Goal: Obtain resource: Obtain resource

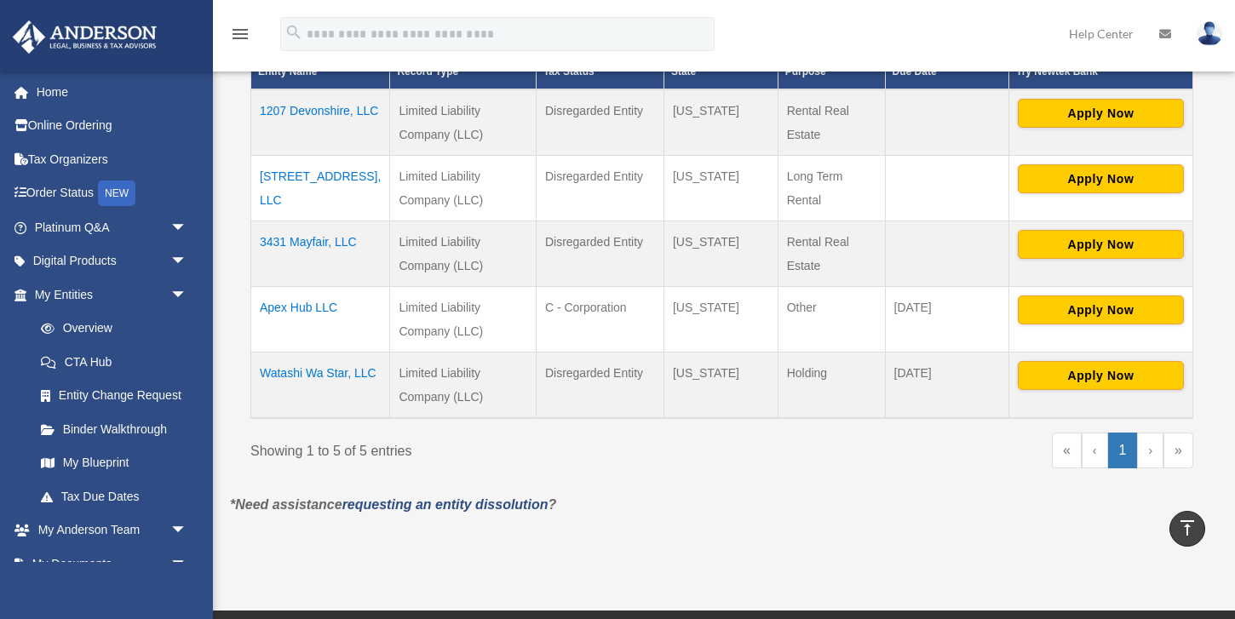
scroll to position [124, 0]
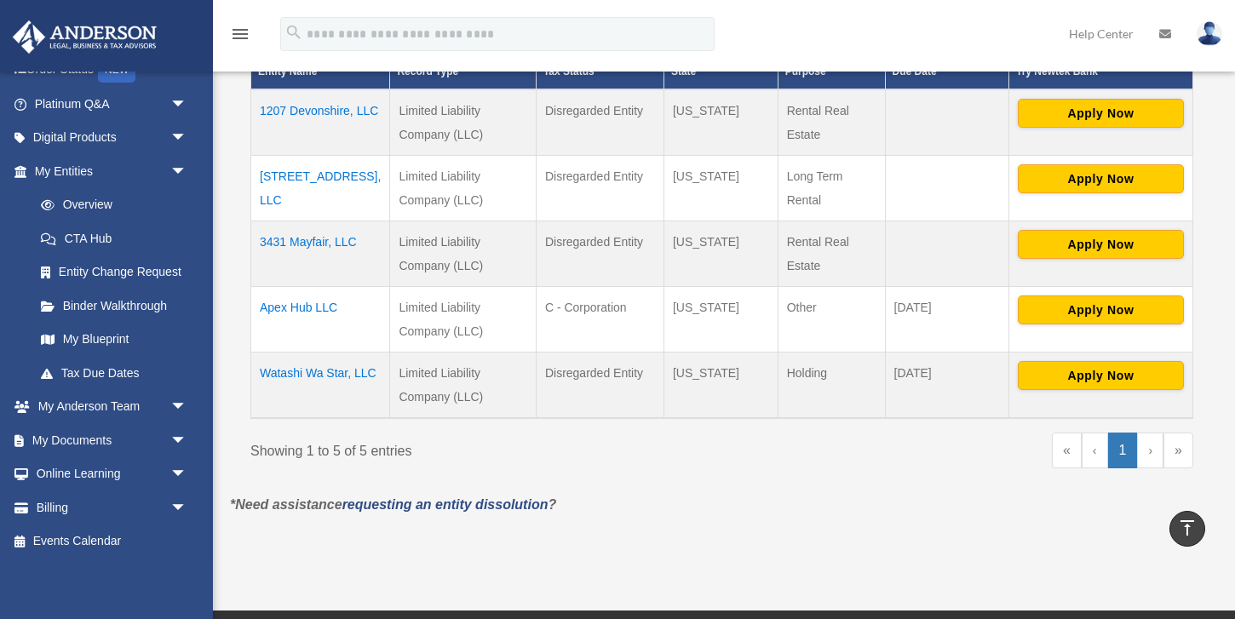
click at [317, 238] on td "3431 Mayfair, LLC" at bounding box center [320, 254] width 139 height 66
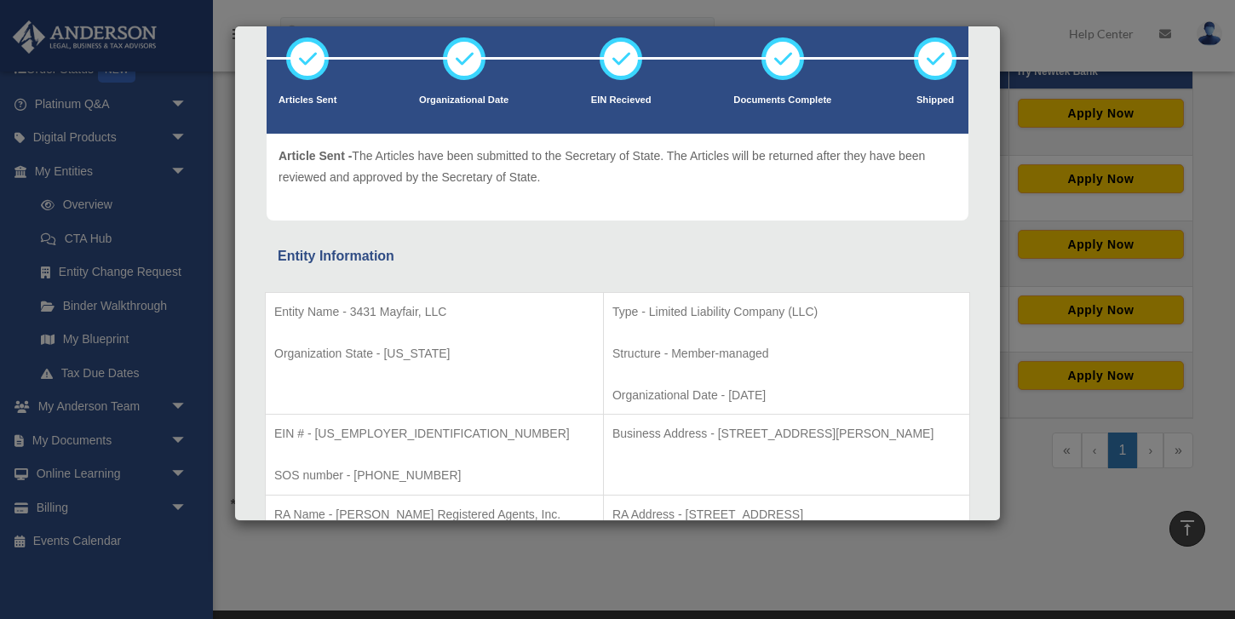
scroll to position [91, 0]
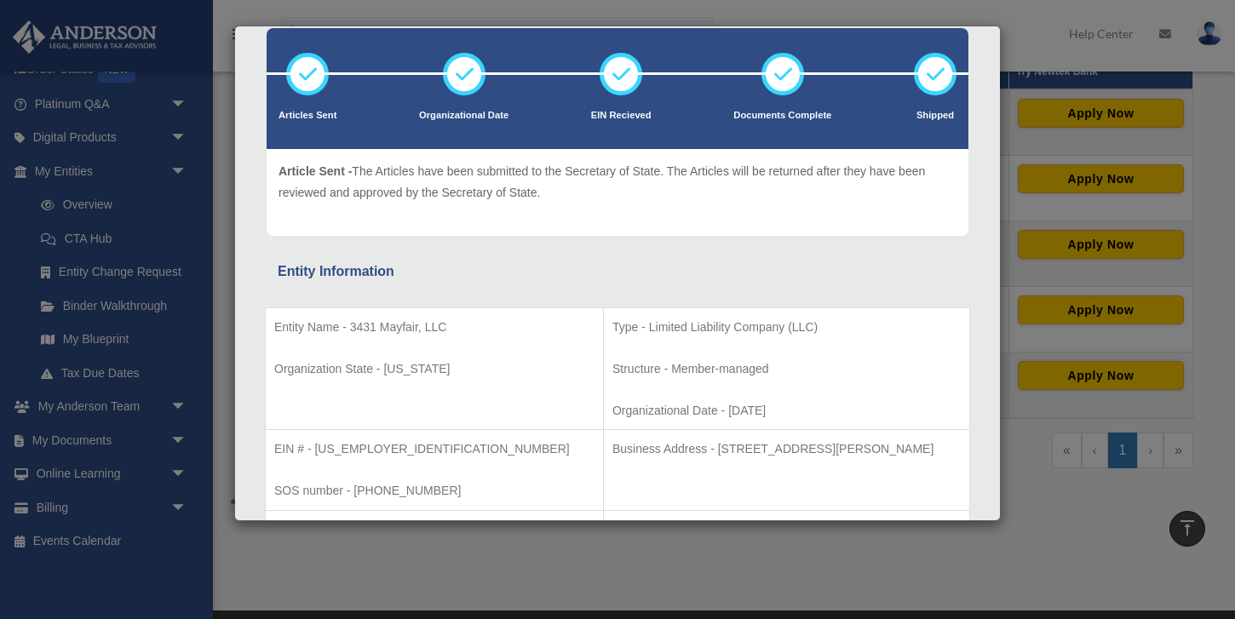
click at [477, 278] on div "Entity Information" at bounding box center [618, 272] width 680 height 24
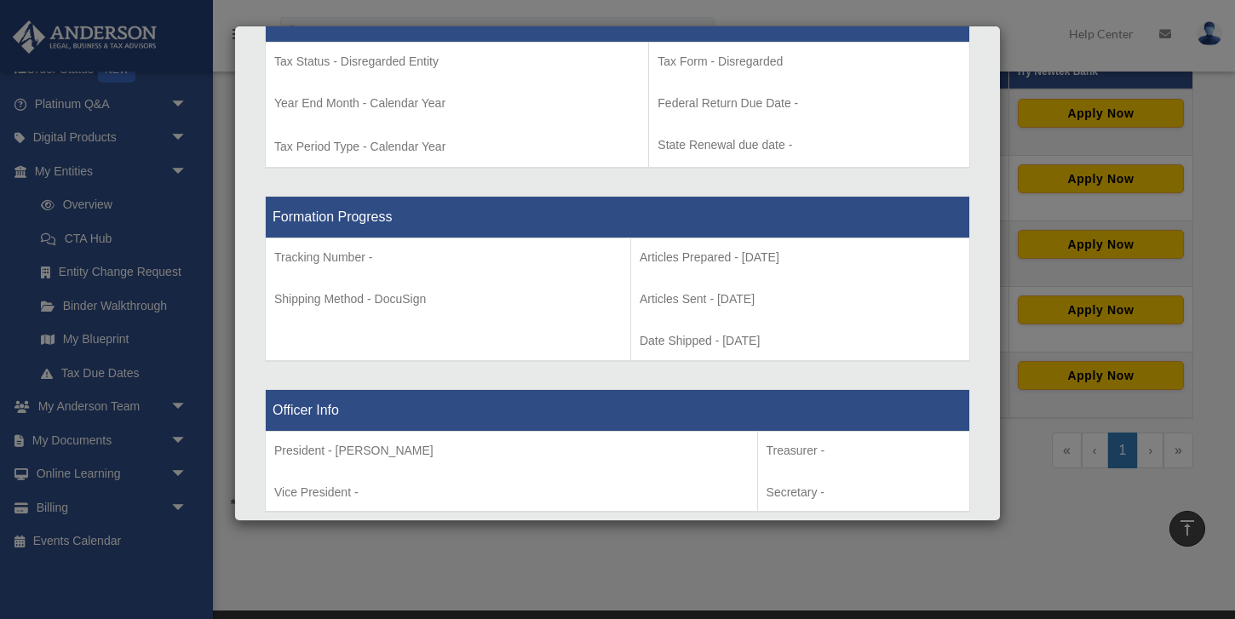
scroll to position [588, 0]
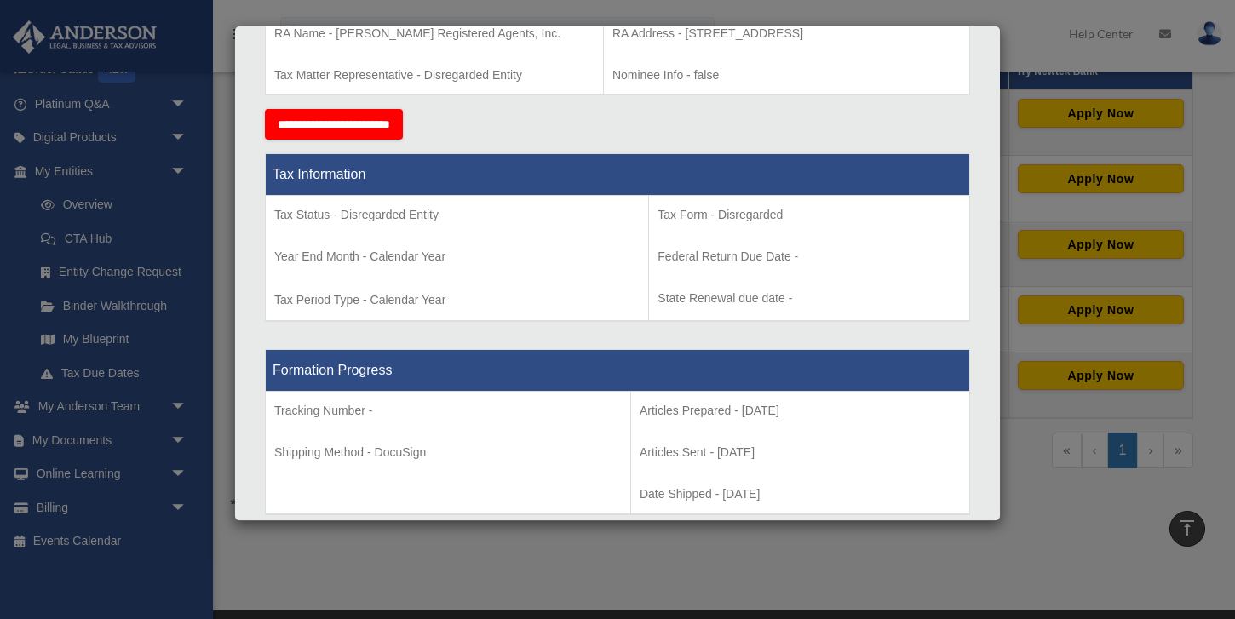
click at [225, 236] on div "Details × Articles Sent Organizational Date" at bounding box center [617, 309] width 1235 height 619
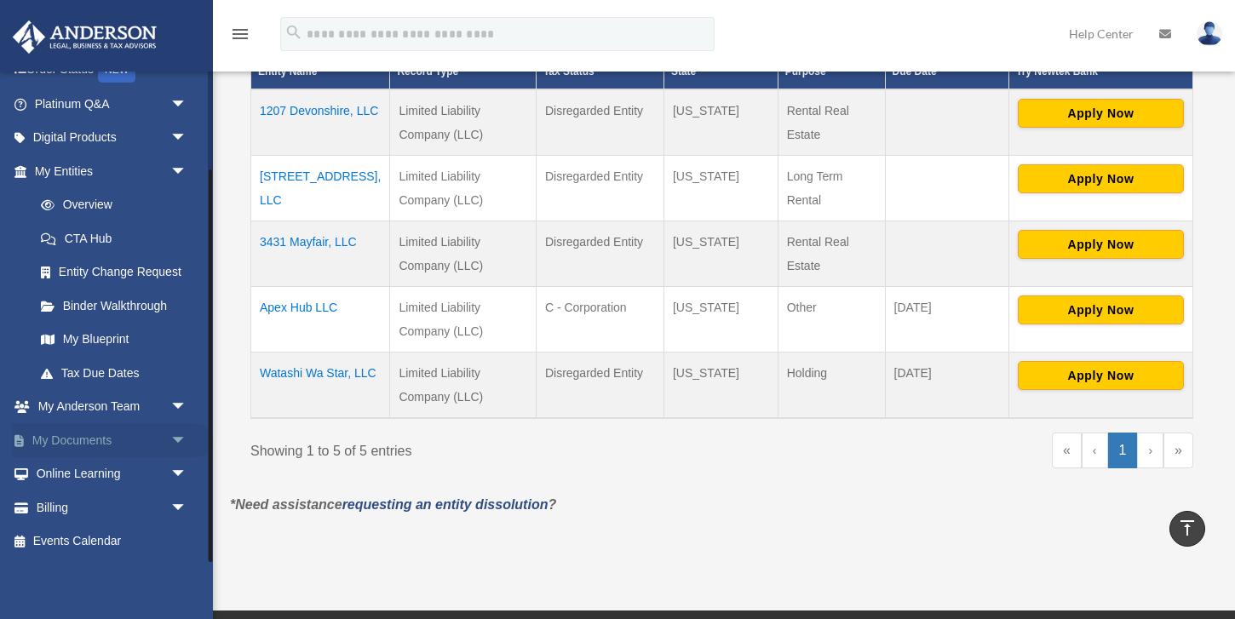
click at [114, 436] on link "My Documents arrow_drop_down" at bounding box center [112, 440] width 201 height 34
click at [180, 440] on span "arrow_drop_down" at bounding box center [187, 440] width 34 height 35
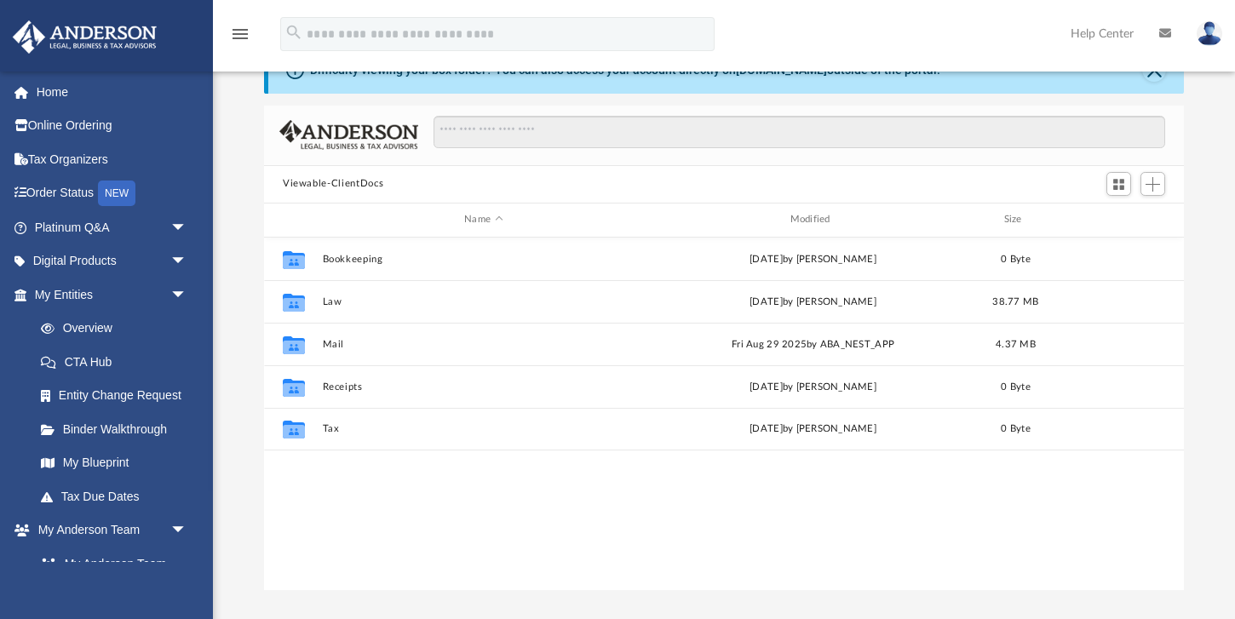
scroll to position [387, 920]
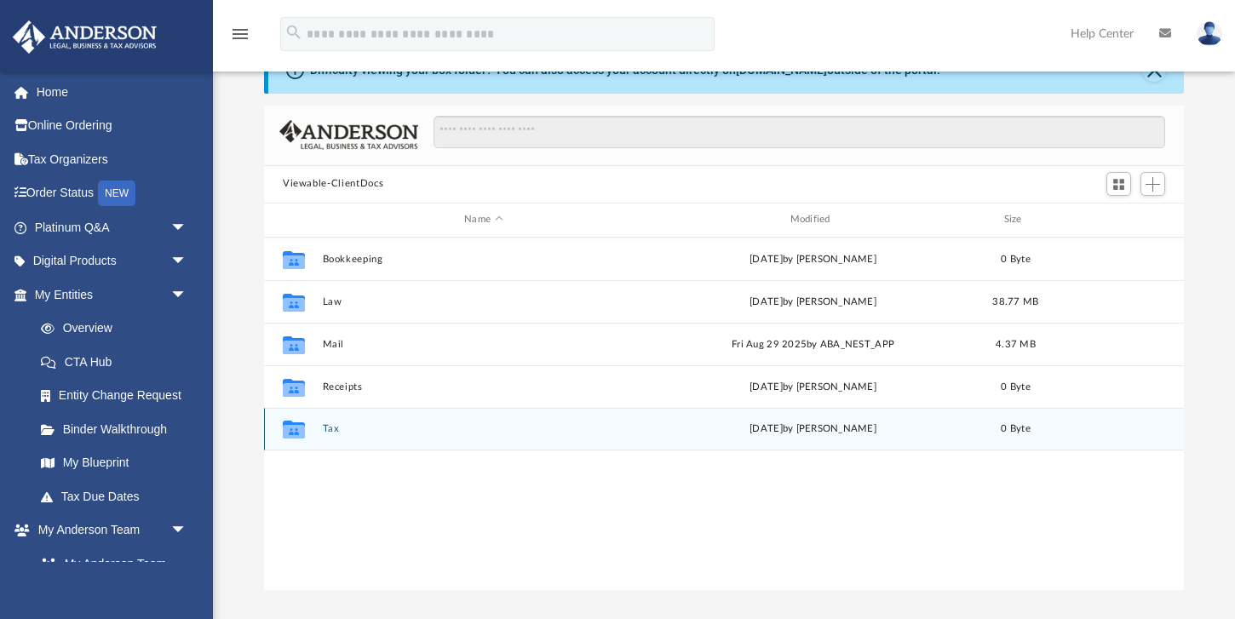
click at [333, 433] on button "Tax" at bounding box center [484, 428] width 322 height 11
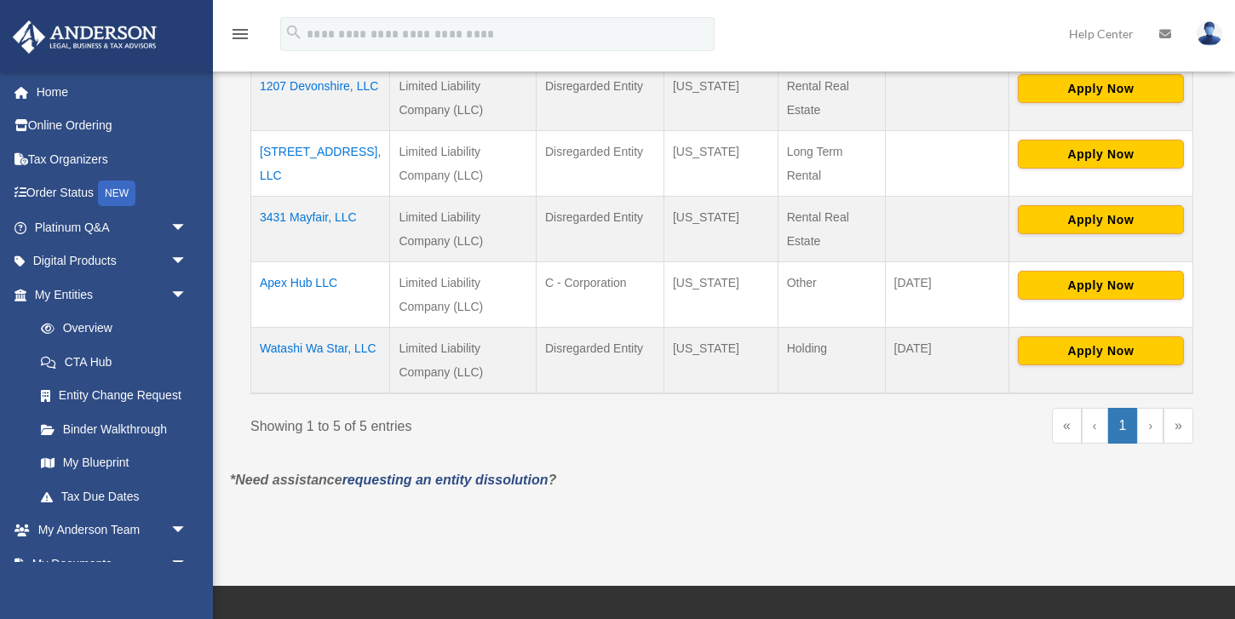
scroll to position [450, 0]
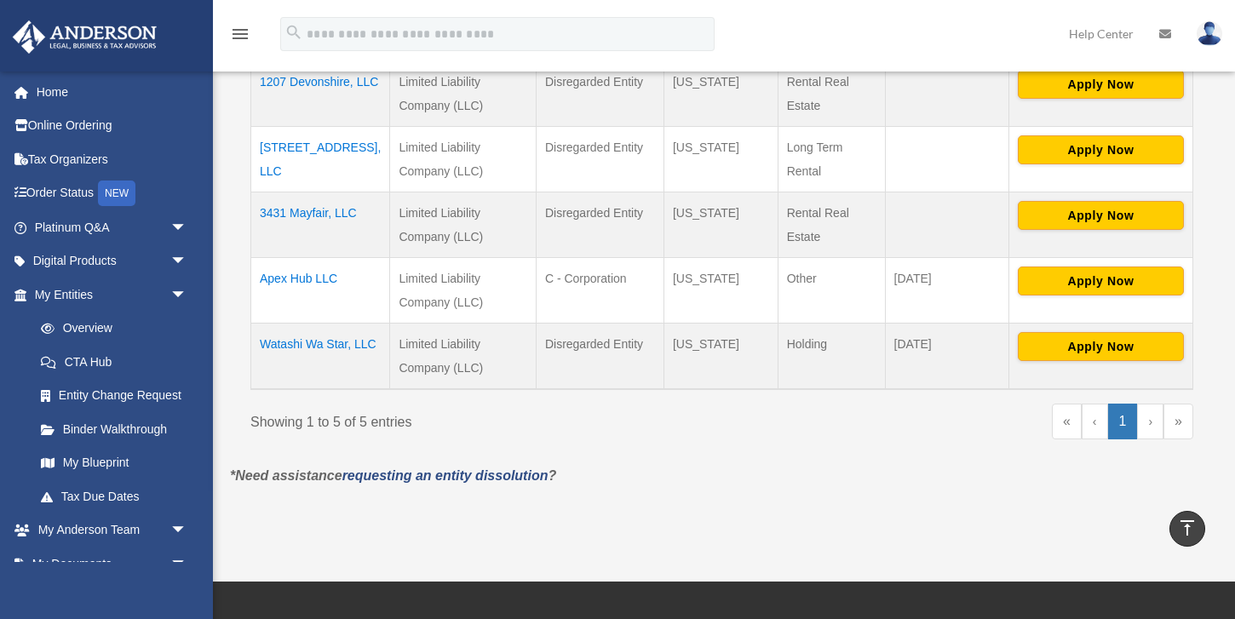
click at [308, 209] on td "3431 Mayfair, LLC" at bounding box center [320, 226] width 139 height 66
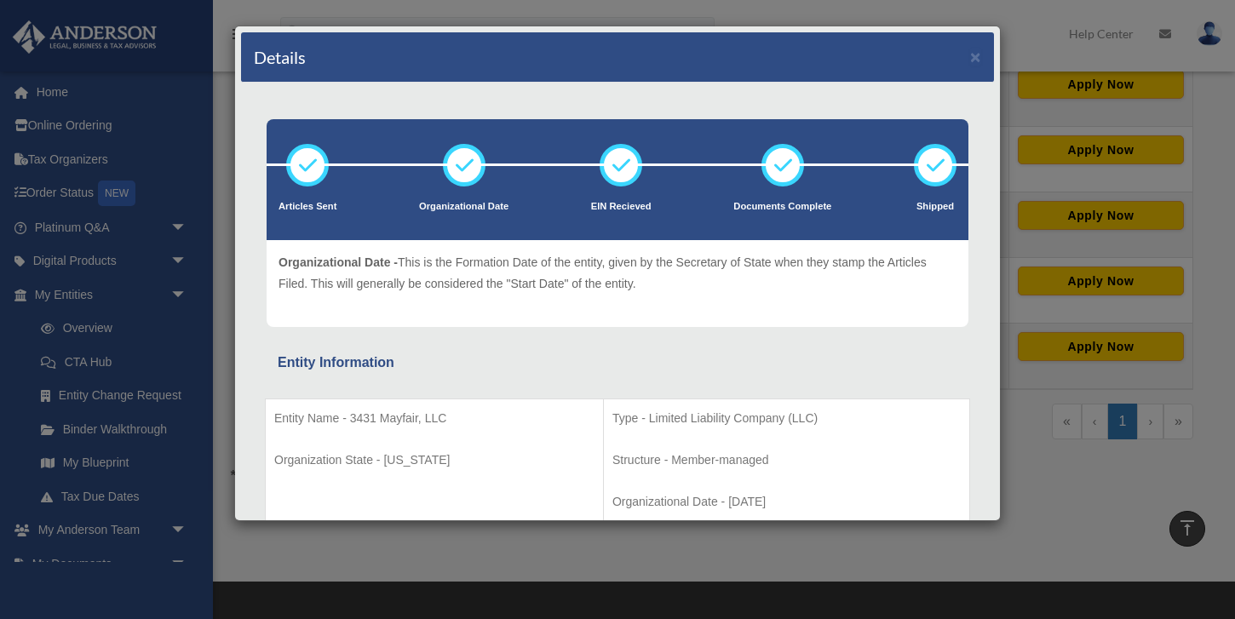
click at [982, 63] on div "Details ×" at bounding box center [617, 57] width 753 height 50
click at [975, 59] on button "×" at bounding box center [975, 57] width 11 height 18
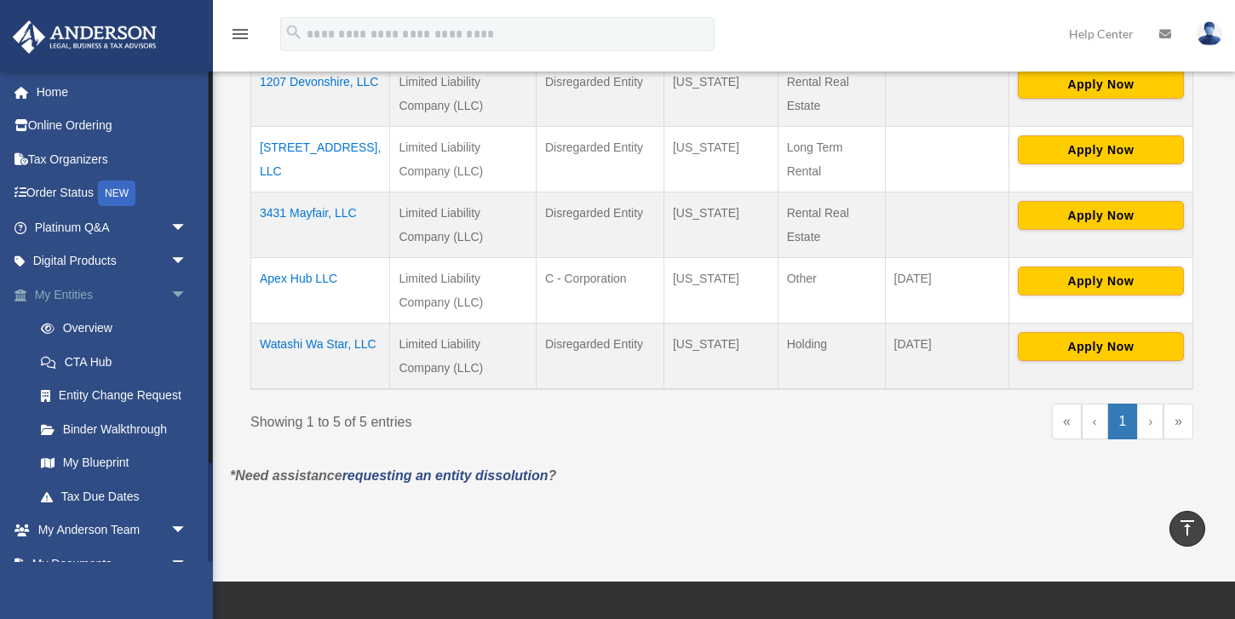
click at [176, 291] on span "arrow_drop_down" at bounding box center [187, 295] width 34 height 35
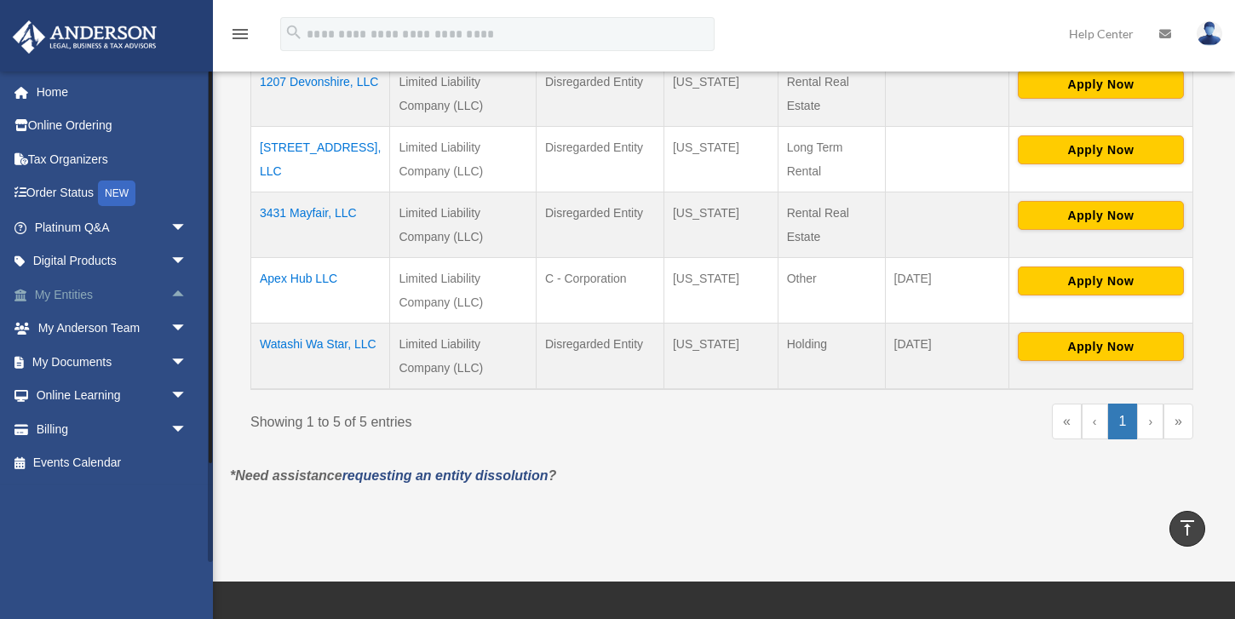
click at [176, 291] on span "arrow_drop_up" at bounding box center [187, 295] width 34 height 35
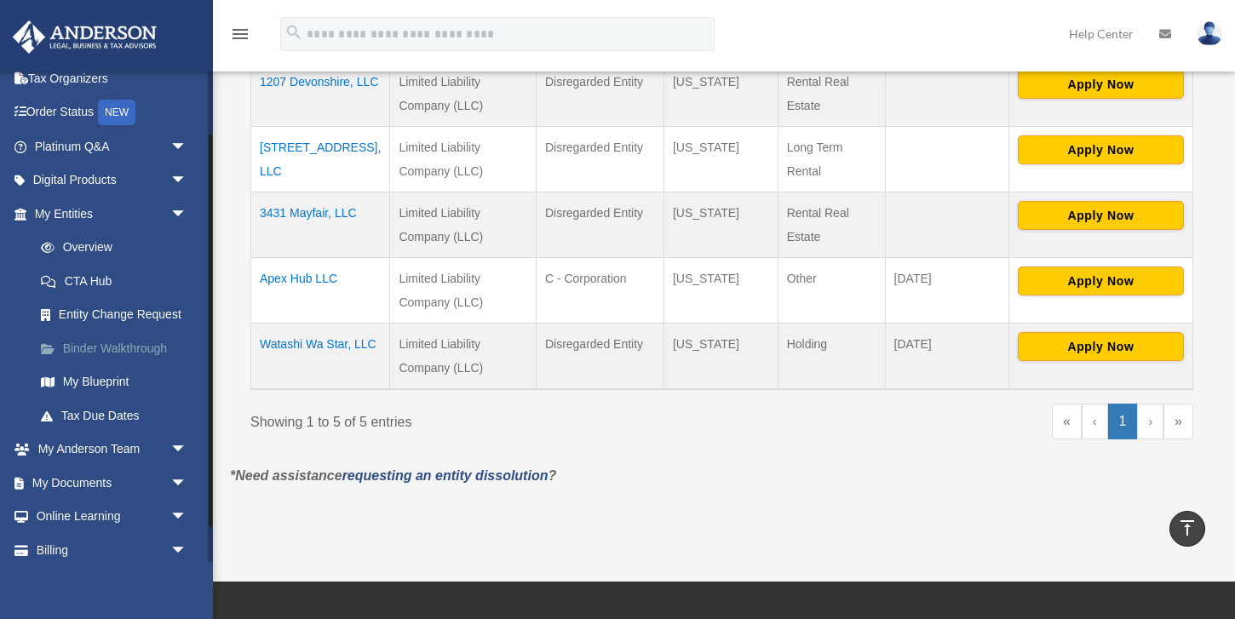
scroll to position [82, 0]
click at [174, 448] on span "arrow_drop_down" at bounding box center [187, 449] width 34 height 35
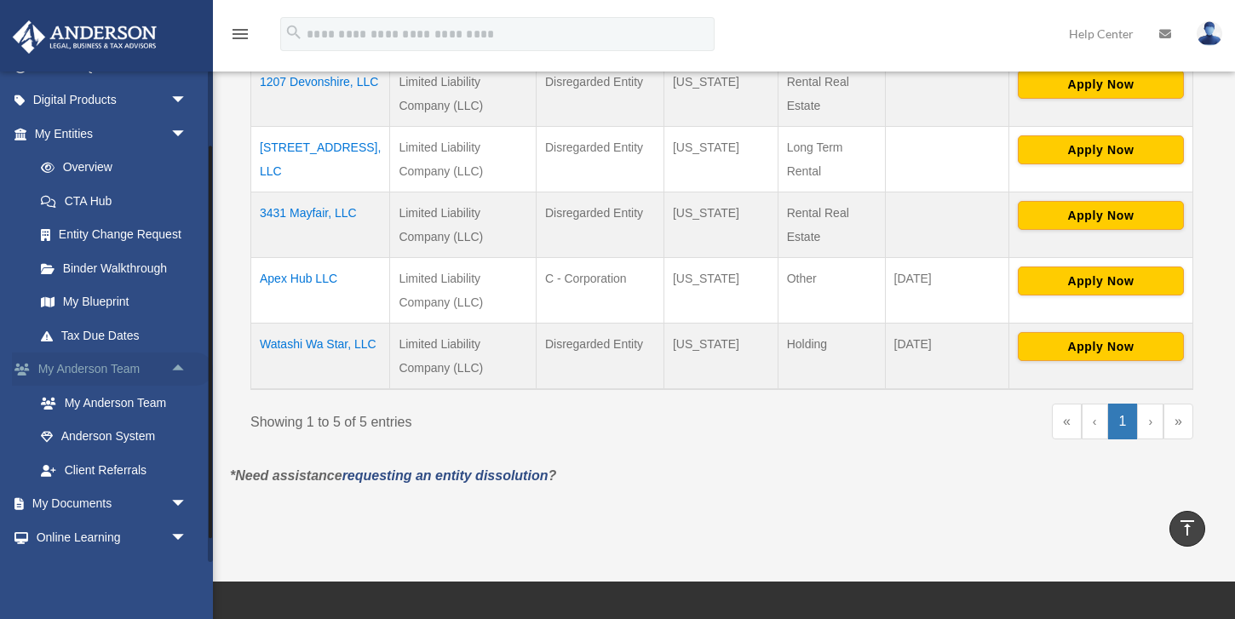
scroll to position [187, 0]
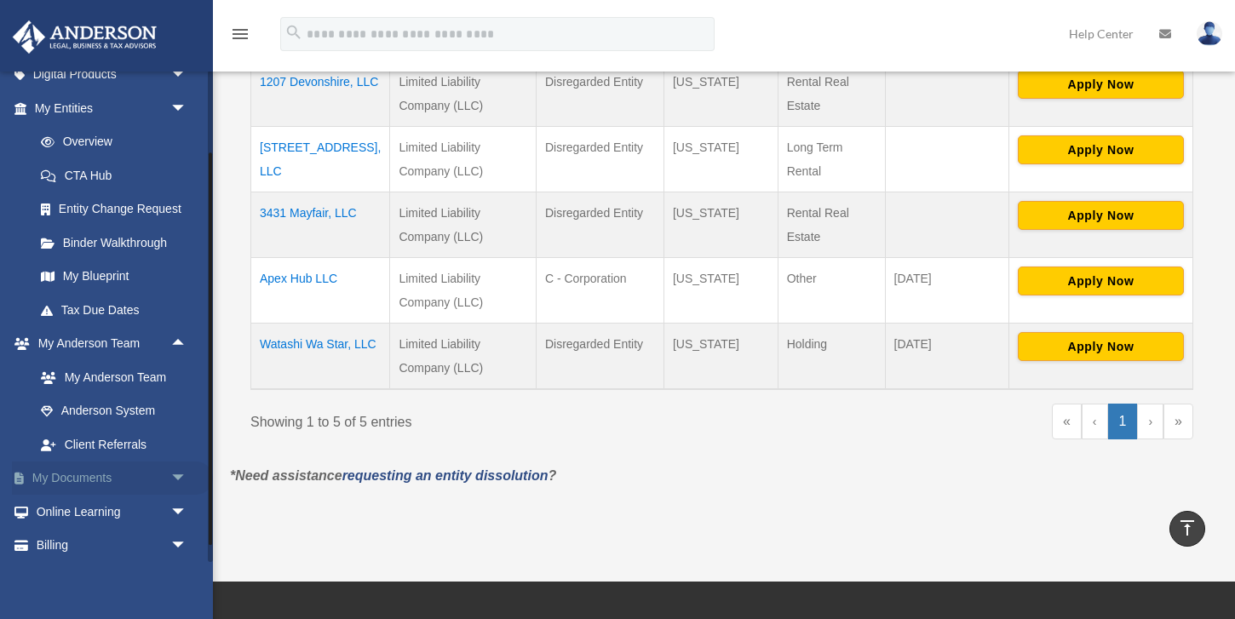
click at [176, 474] on span "arrow_drop_down" at bounding box center [187, 479] width 34 height 35
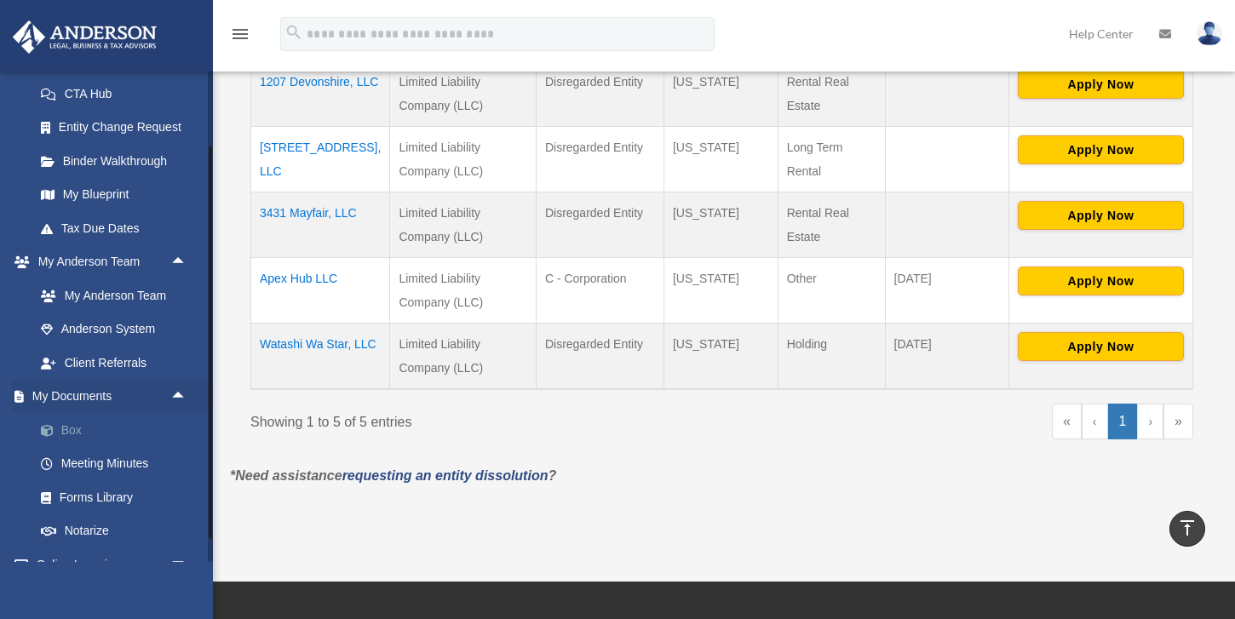
scroll to position [274, 0]
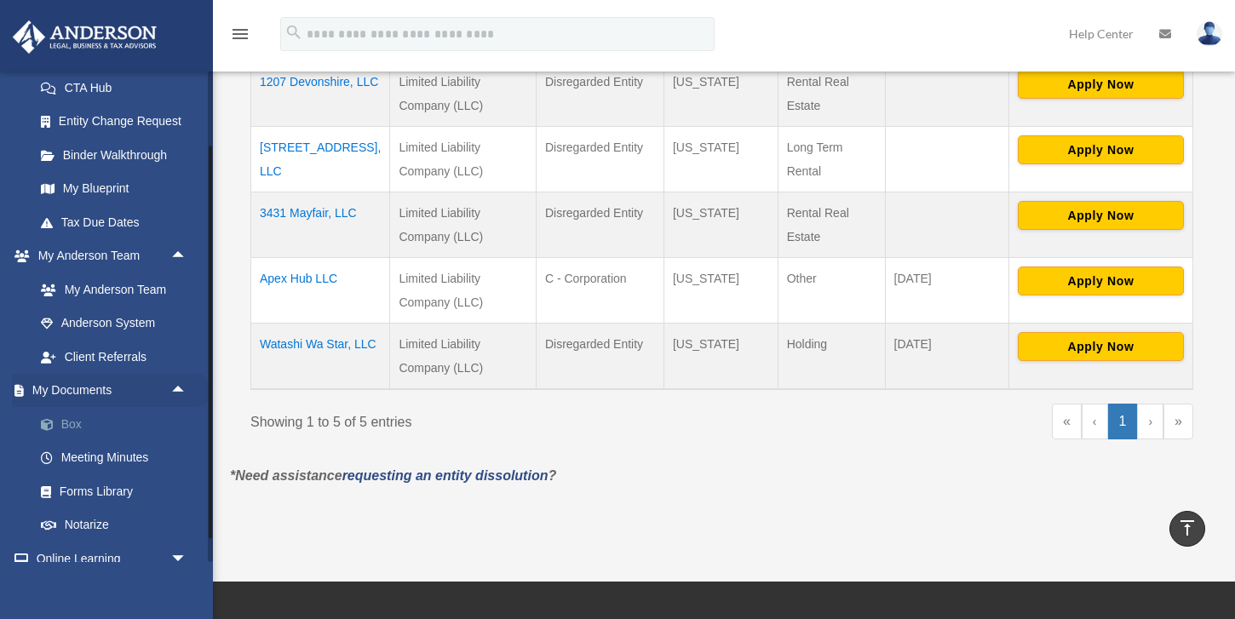
click at [78, 422] on link "Box" at bounding box center [118, 424] width 189 height 34
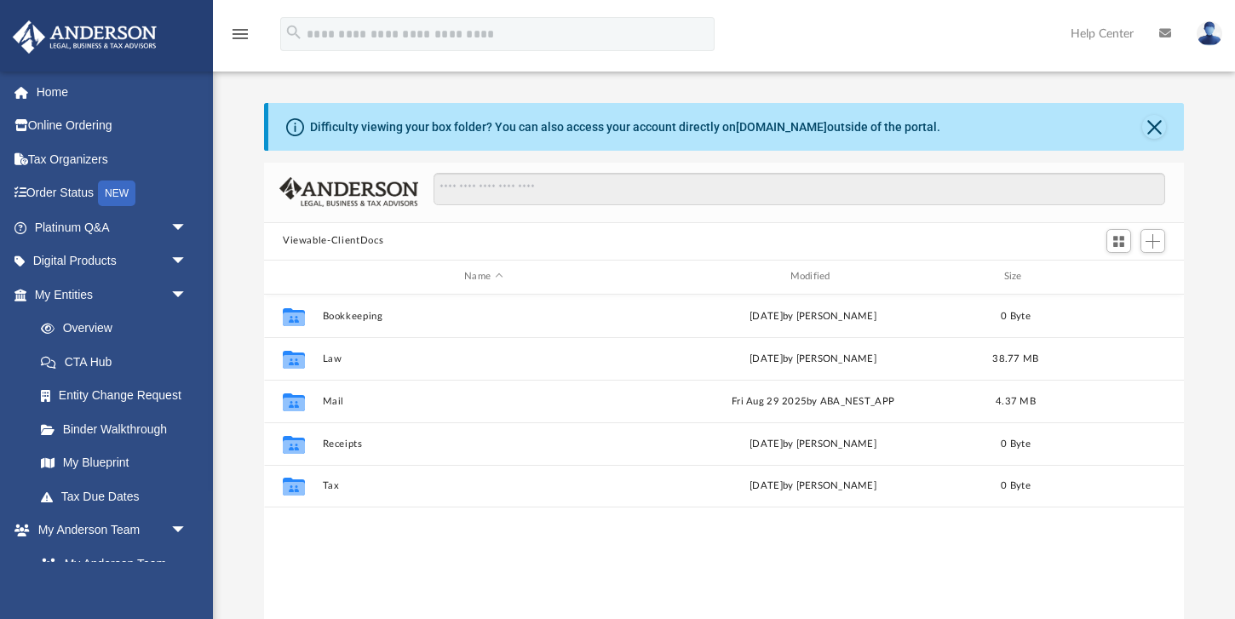
scroll to position [387, 920]
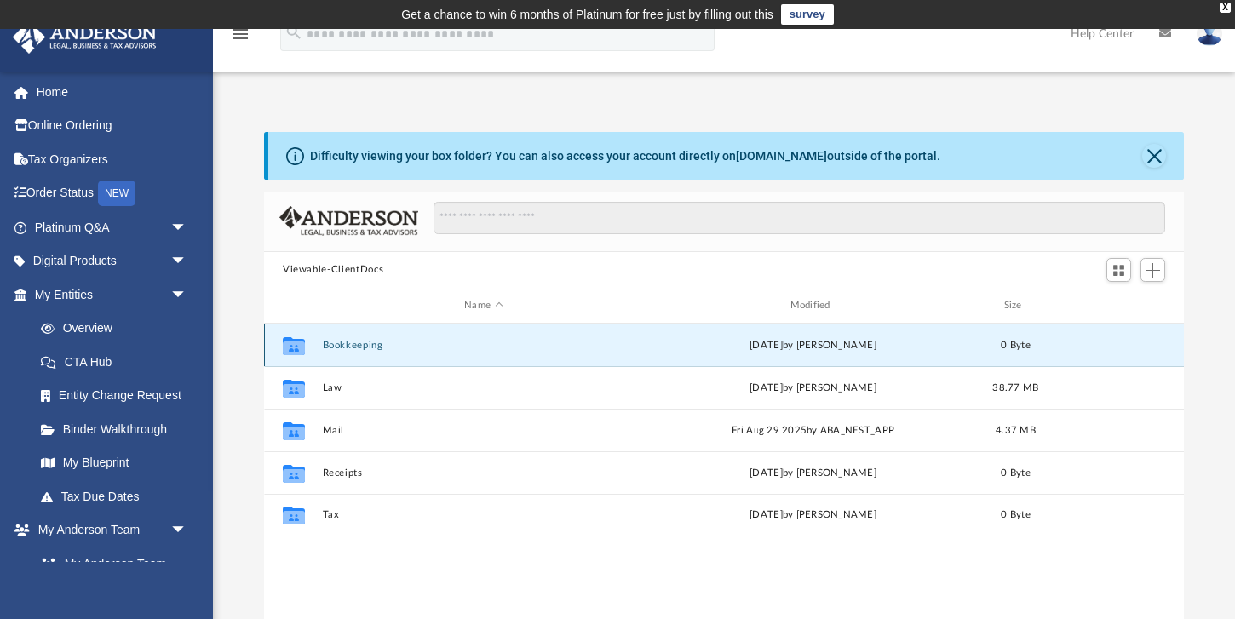
click at [365, 346] on button "Bookkeeping" at bounding box center [484, 344] width 322 height 11
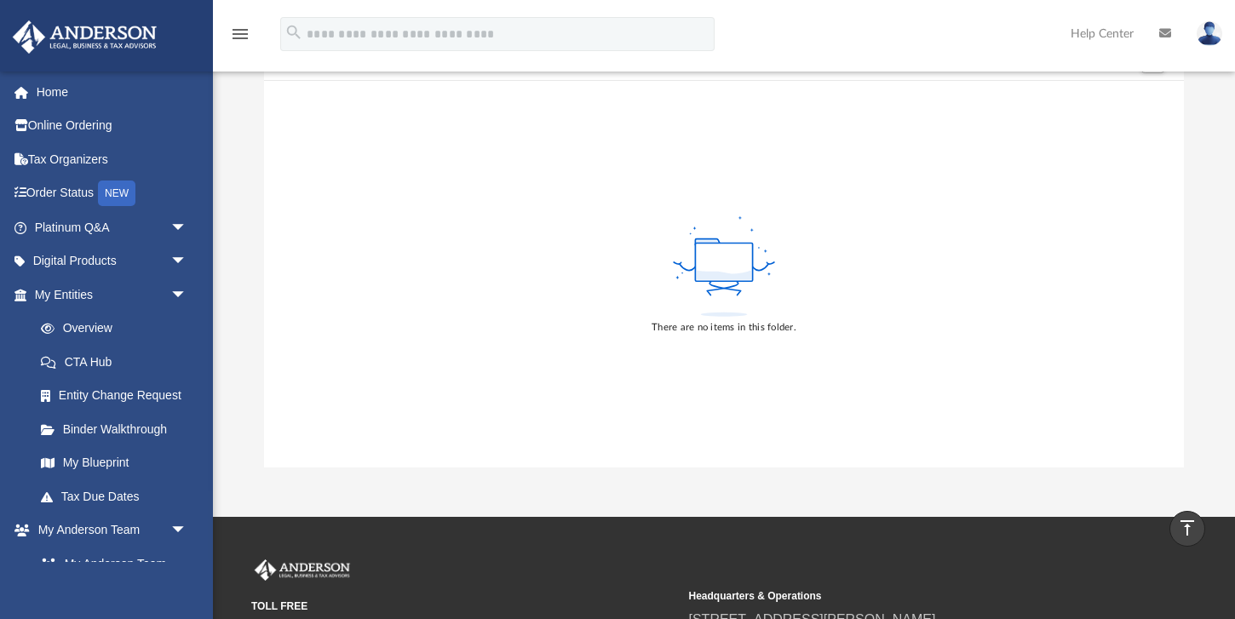
scroll to position [75, 0]
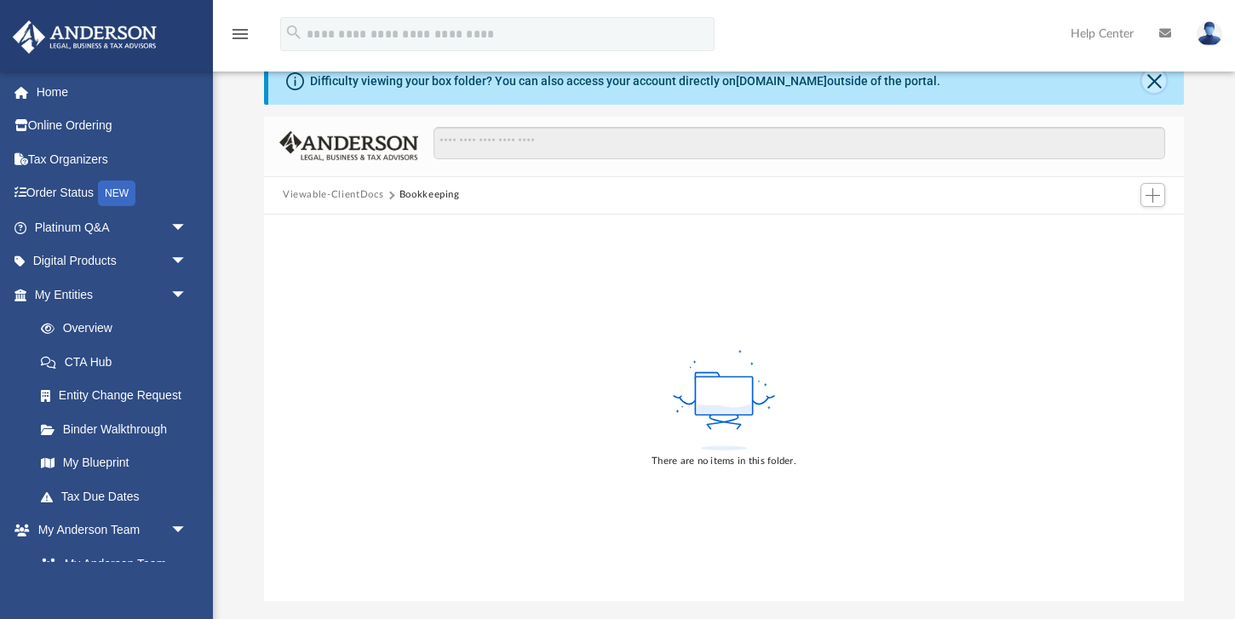
click at [1159, 79] on button "Close" at bounding box center [1154, 81] width 24 height 24
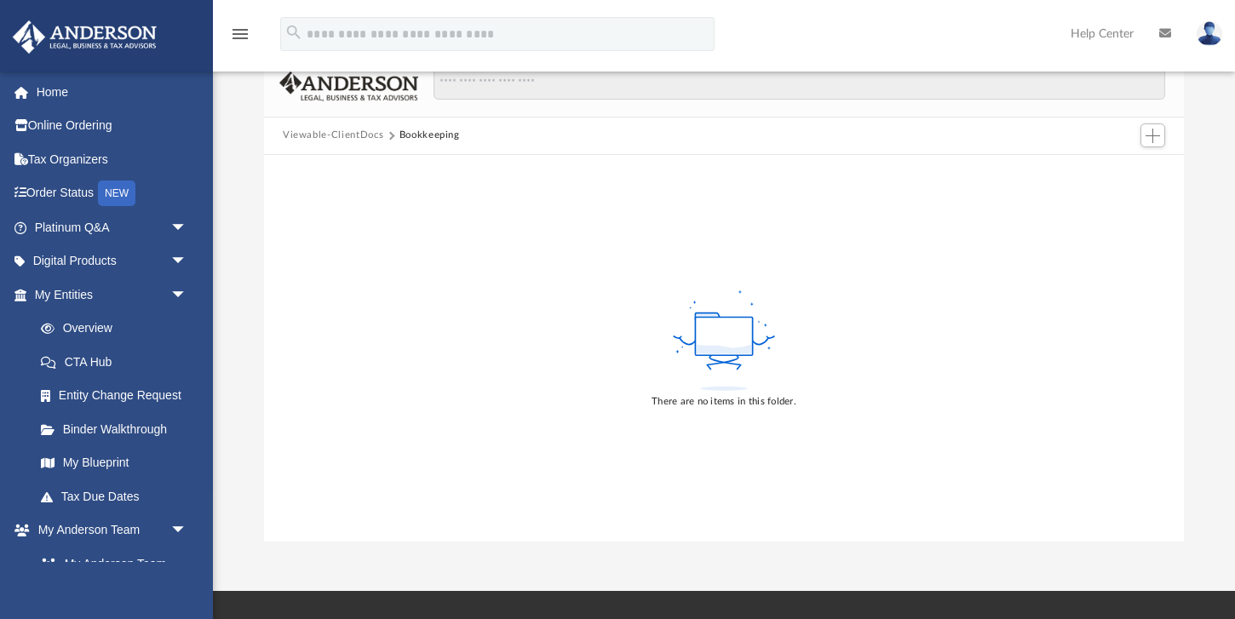
click at [364, 132] on button "Viewable-ClientDocs" at bounding box center [333, 135] width 101 height 15
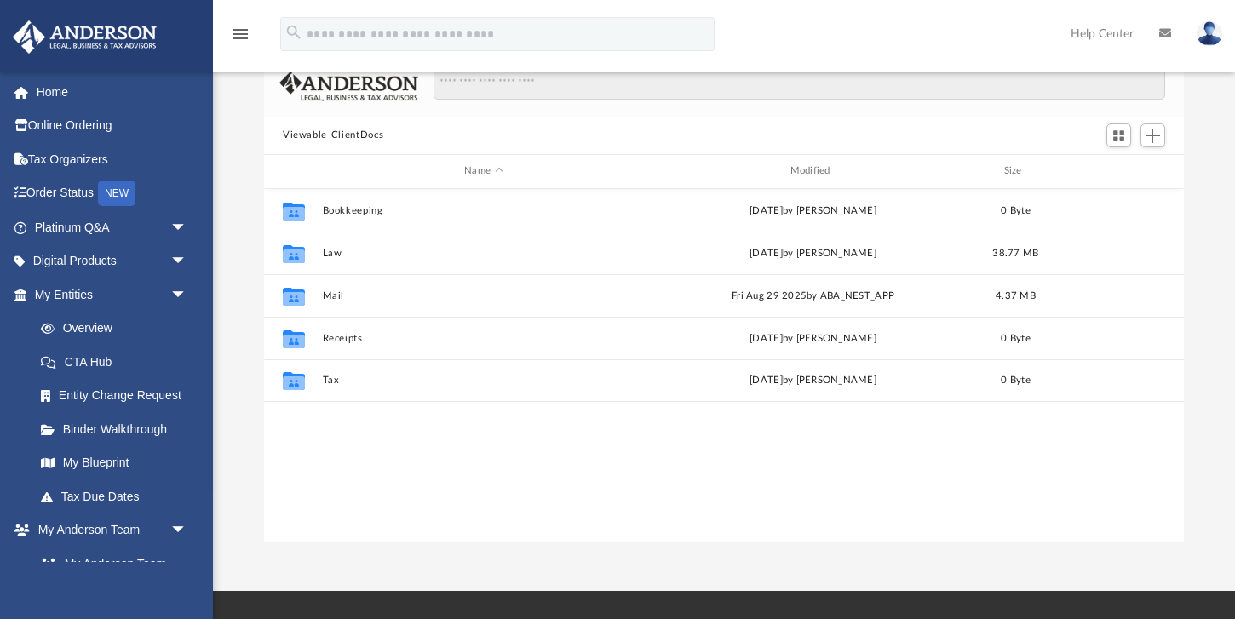
scroll to position [387, 920]
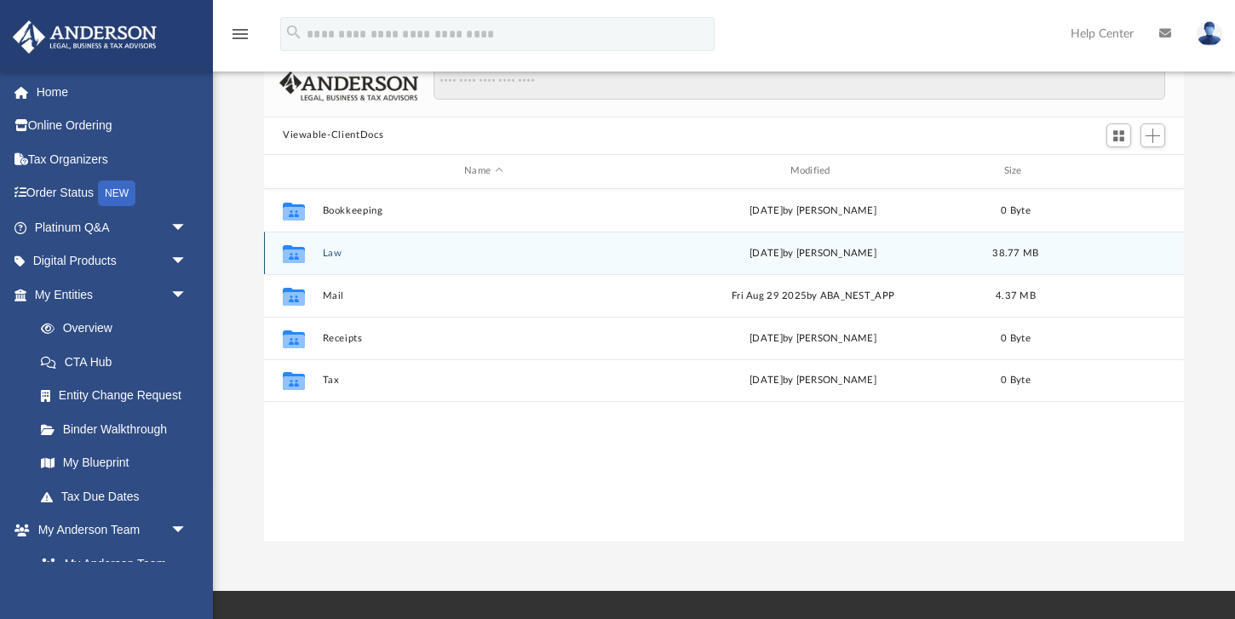
click at [344, 249] on button "Law" at bounding box center [484, 252] width 322 height 11
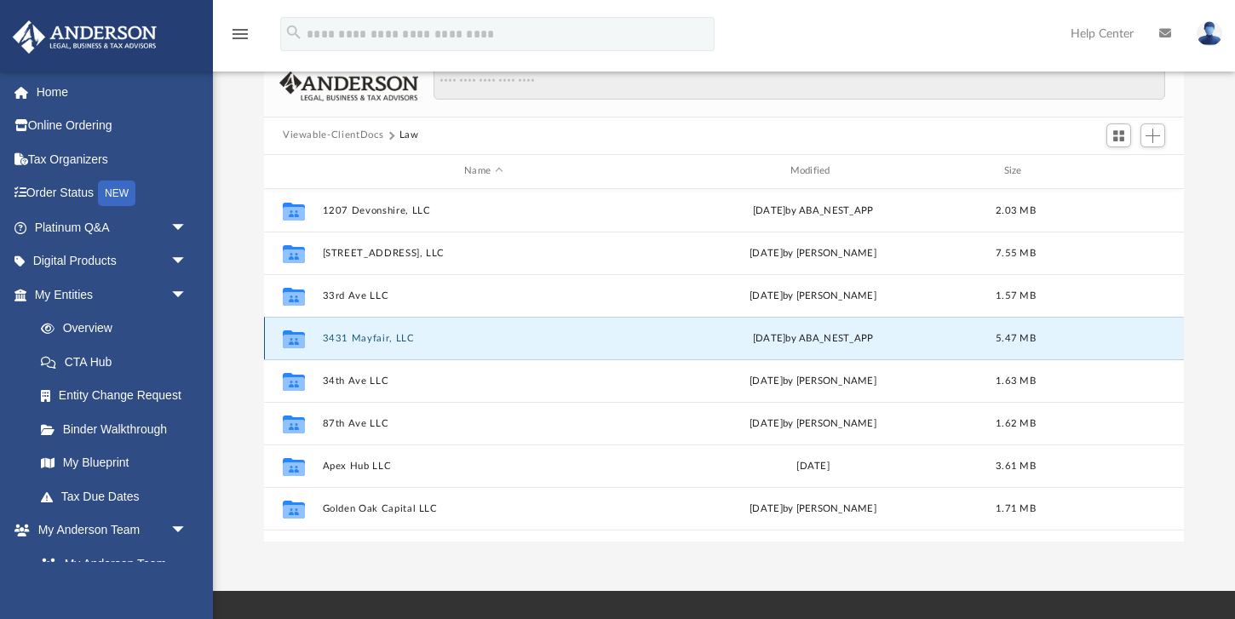
click at [354, 336] on button "3431 Mayfair, LLC" at bounding box center [484, 337] width 322 height 11
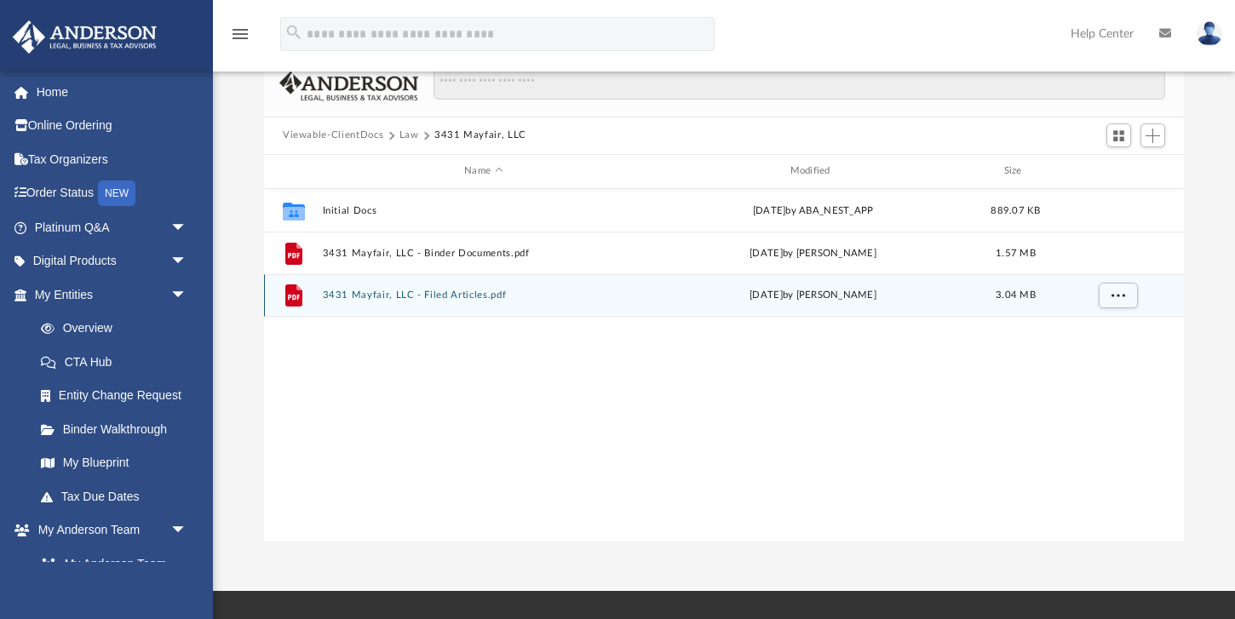
click at [371, 291] on button "3431 Mayfair, LLC - Filed Articles.pdf" at bounding box center [484, 295] width 322 height 11
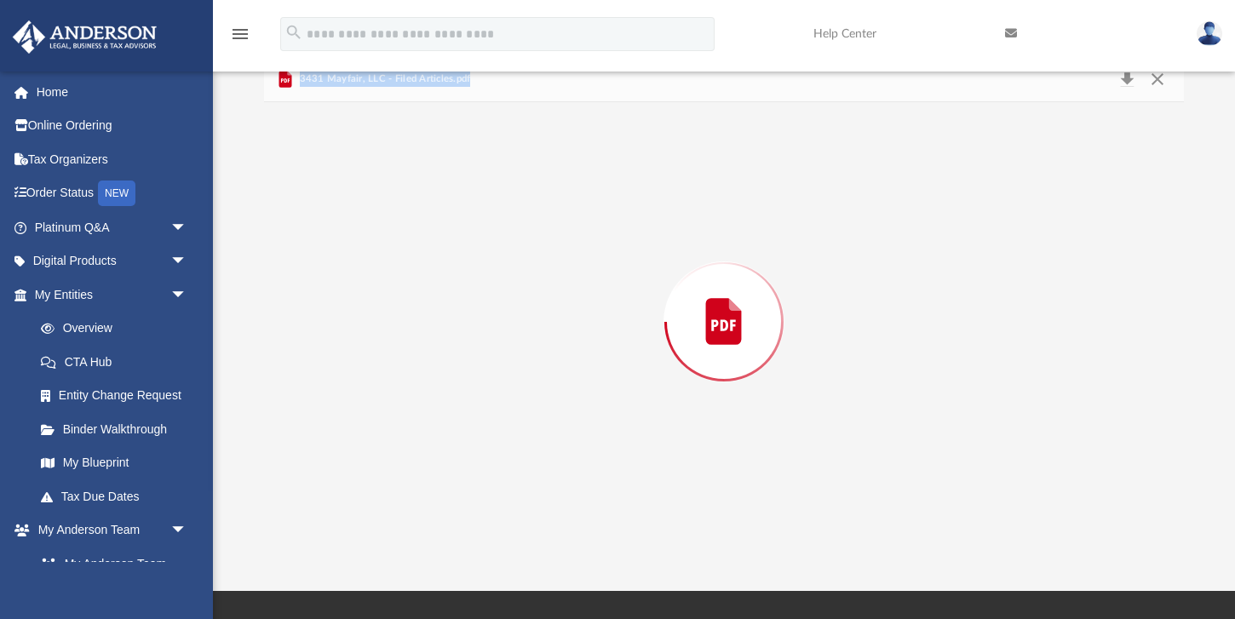
click at [371, 291] on div "Preview" at bounding box center [724, 322] width 920 height 440
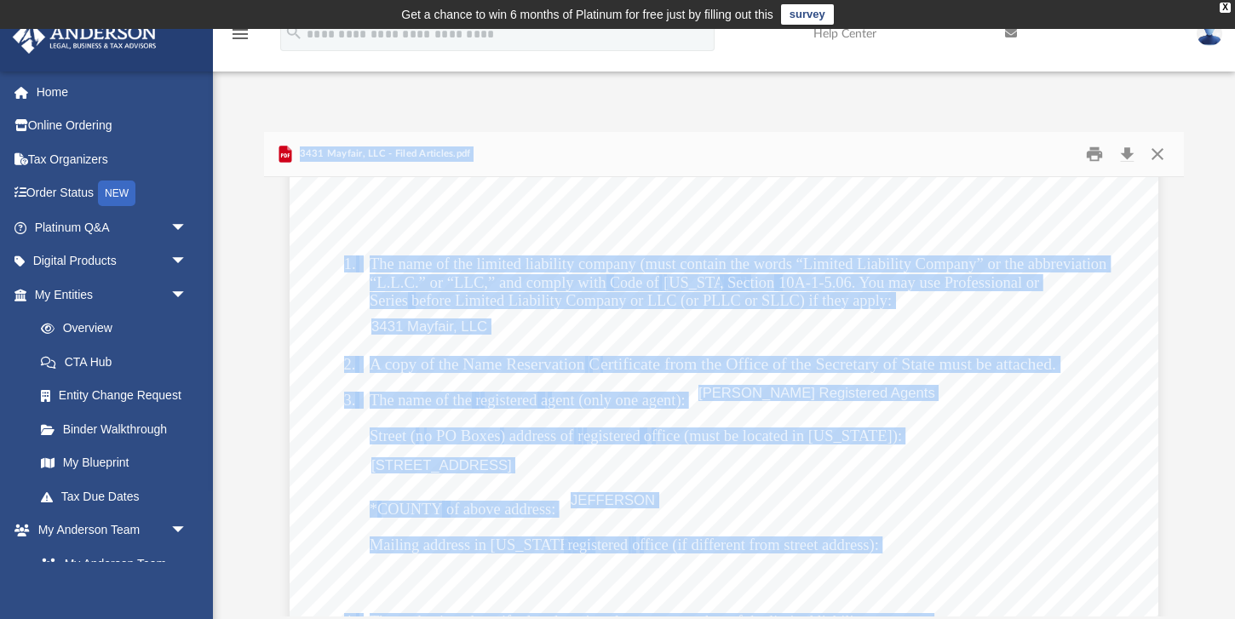
scroll to position [189, 0]
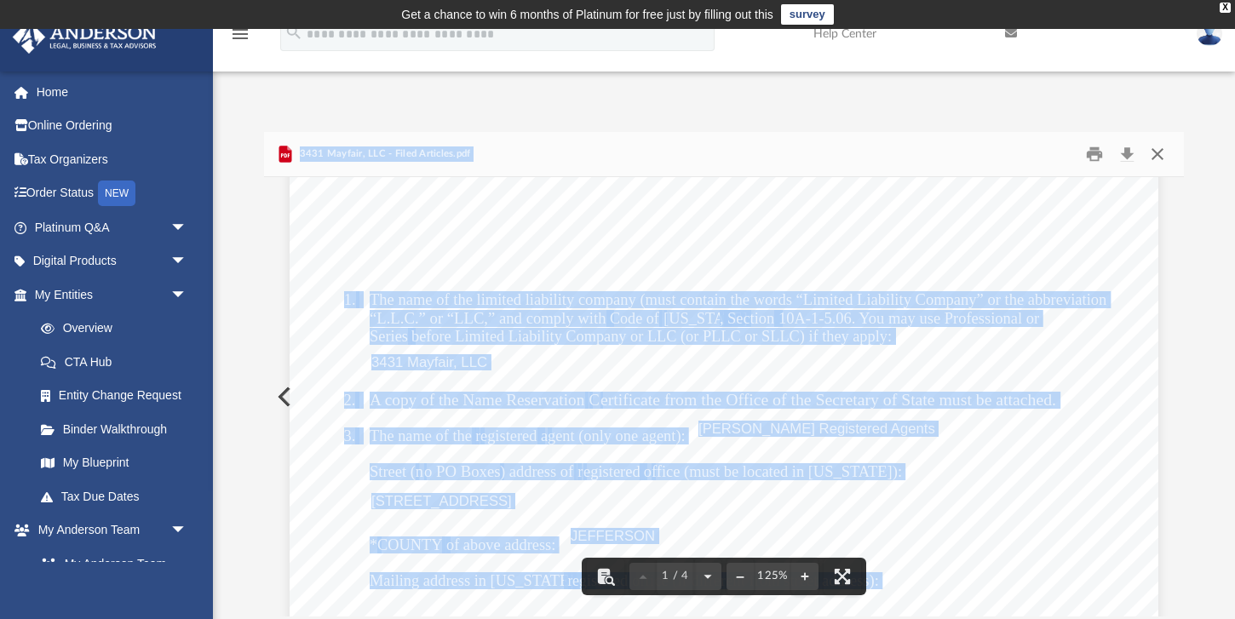
click at [1156, 155] on button "Close" at bounding box center [1157, 154] width 31 height 26
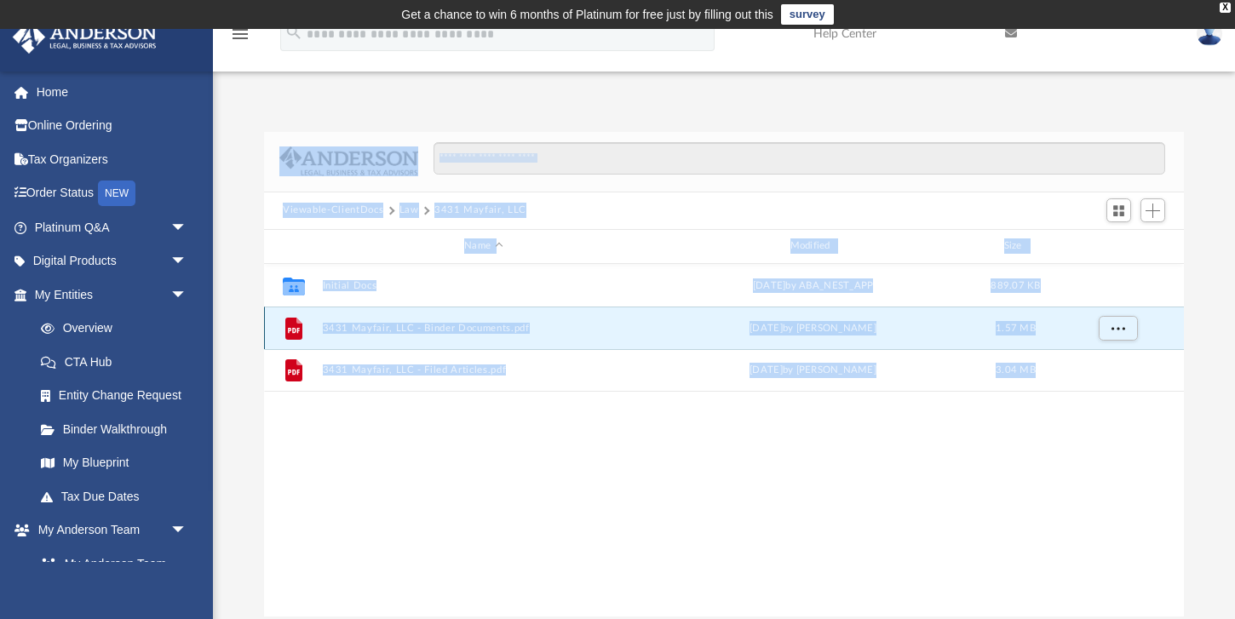
click at [504, 329] on button "3431 Mayfair, LLC - Binder Documents.pdf" at bounding box center [484, 327] width 322 height 11
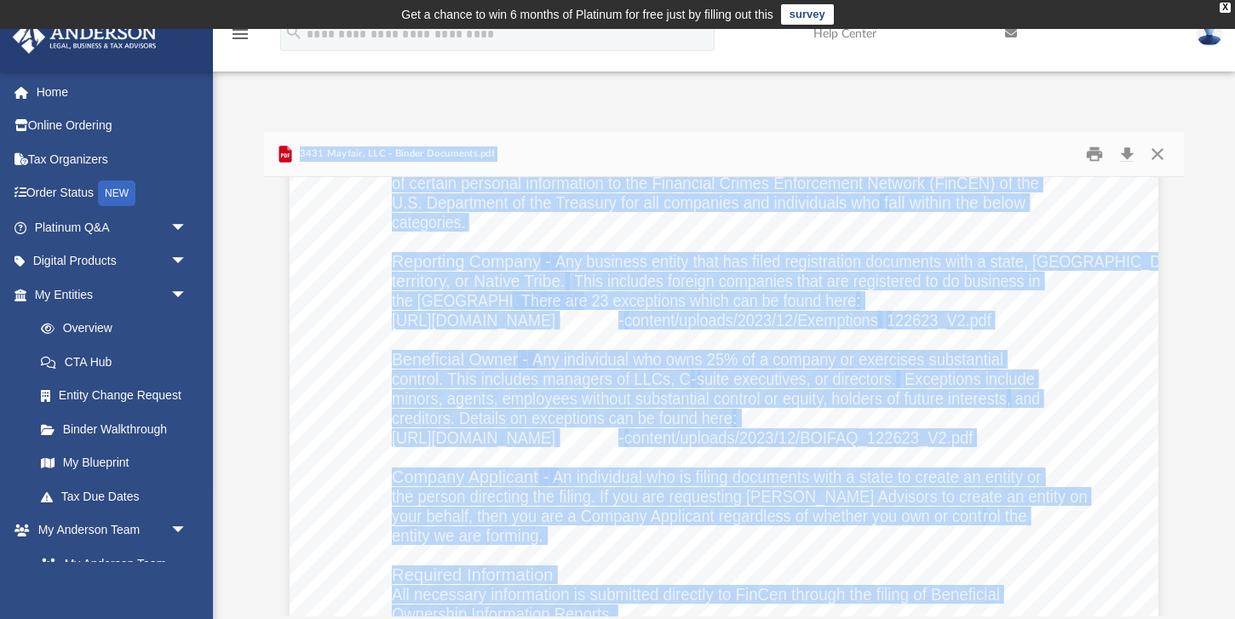
scroll to position [1429, 0]
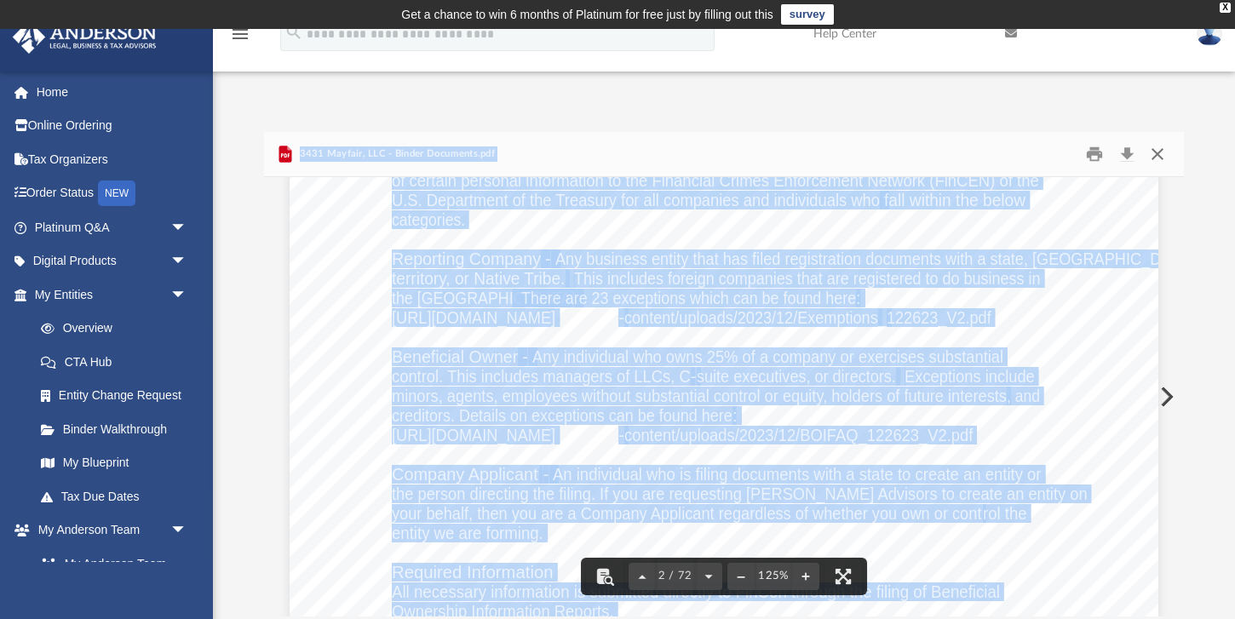
click at [1149, 156] on button "Close" at bounding box center [1157, 154] width 31 height 26
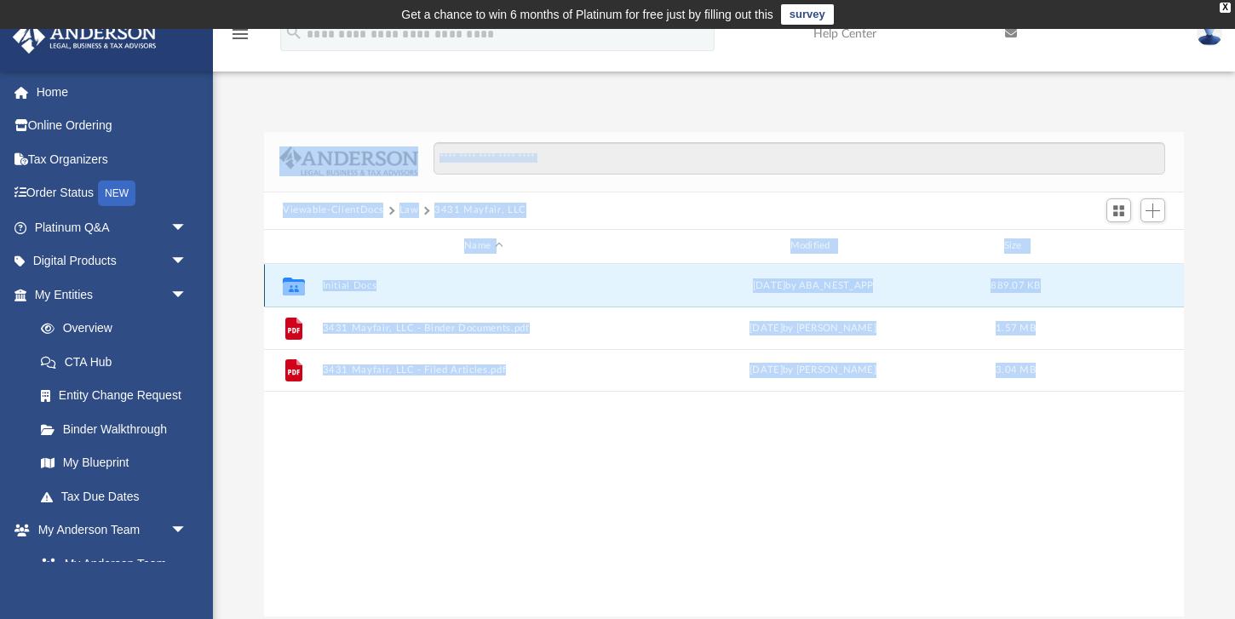
click at [350, 285] on button "Initial Docs" at bounding box center [484, 284] width 322 height 11
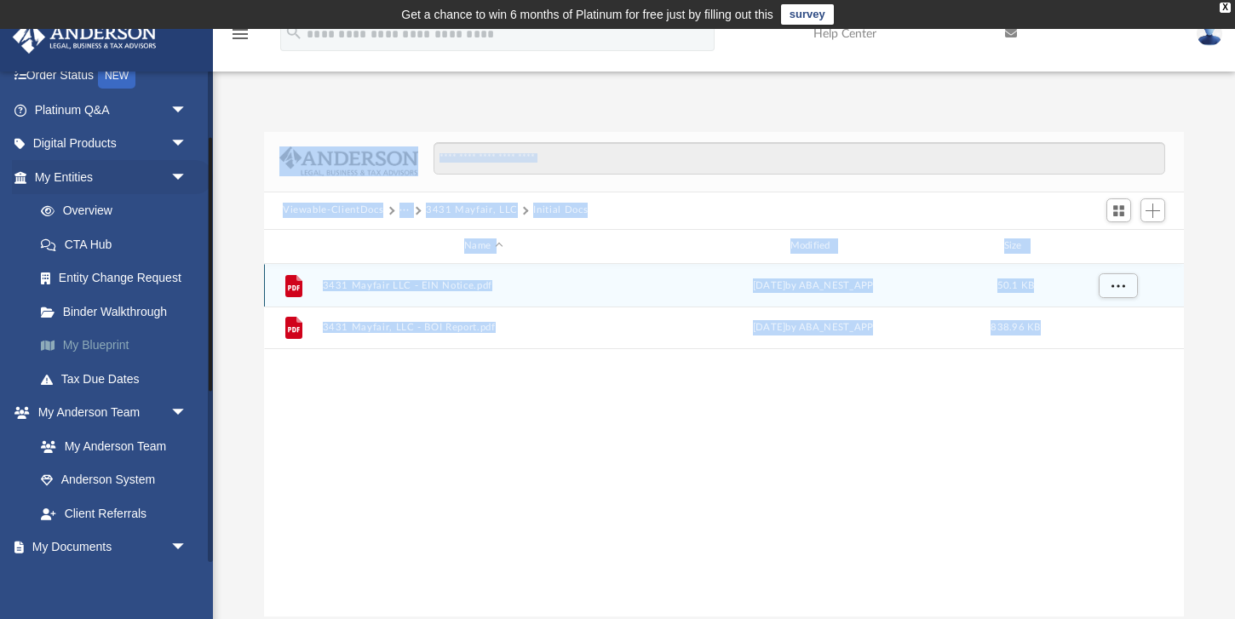
scroll to position [133, 0]
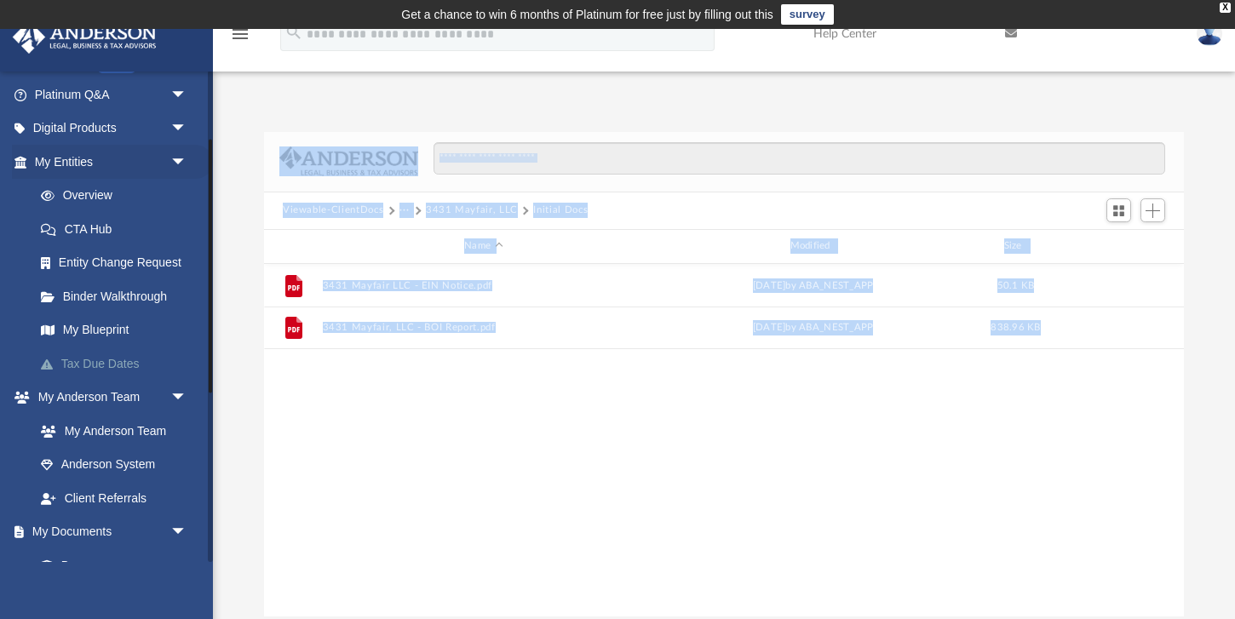
click at [118, 361] on link "Tax Due Dates" at bounding box center [118, 364] width 189 height 34
click at [124, 358] on link "Tax Due Dates" at bounding box center [118, 364] width 189 height 34
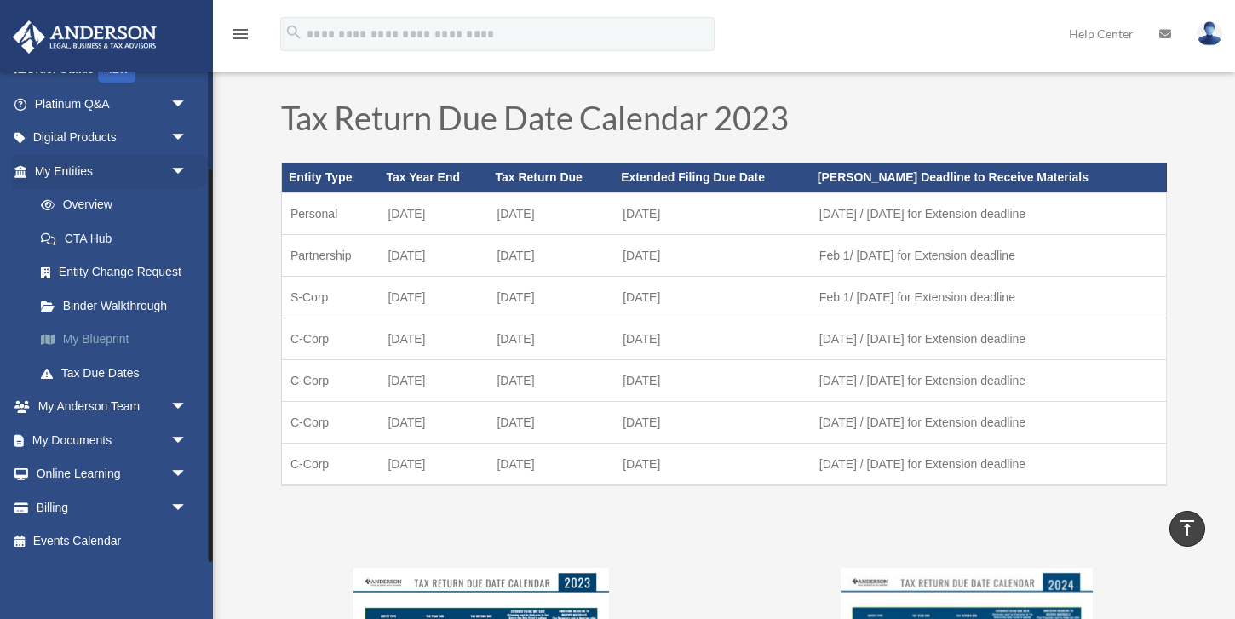
scroll to position [1026, 0]
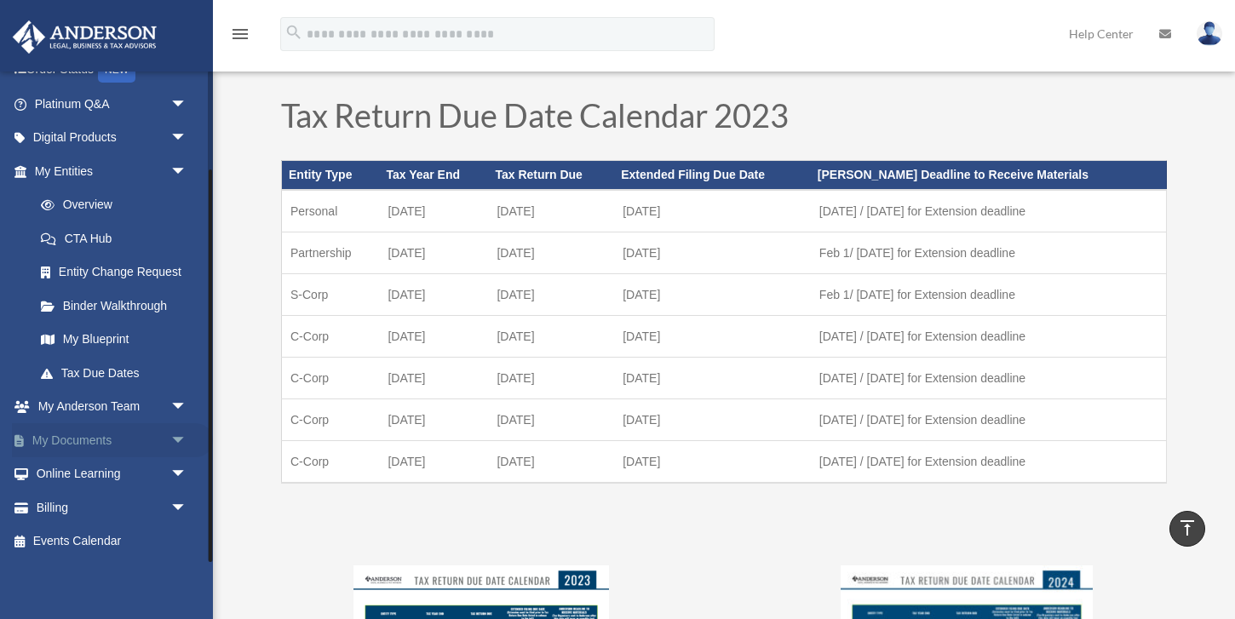
click at [170, 439] on span "arrow_drop_down" at bounding box center [187, 440] width 34 height 35
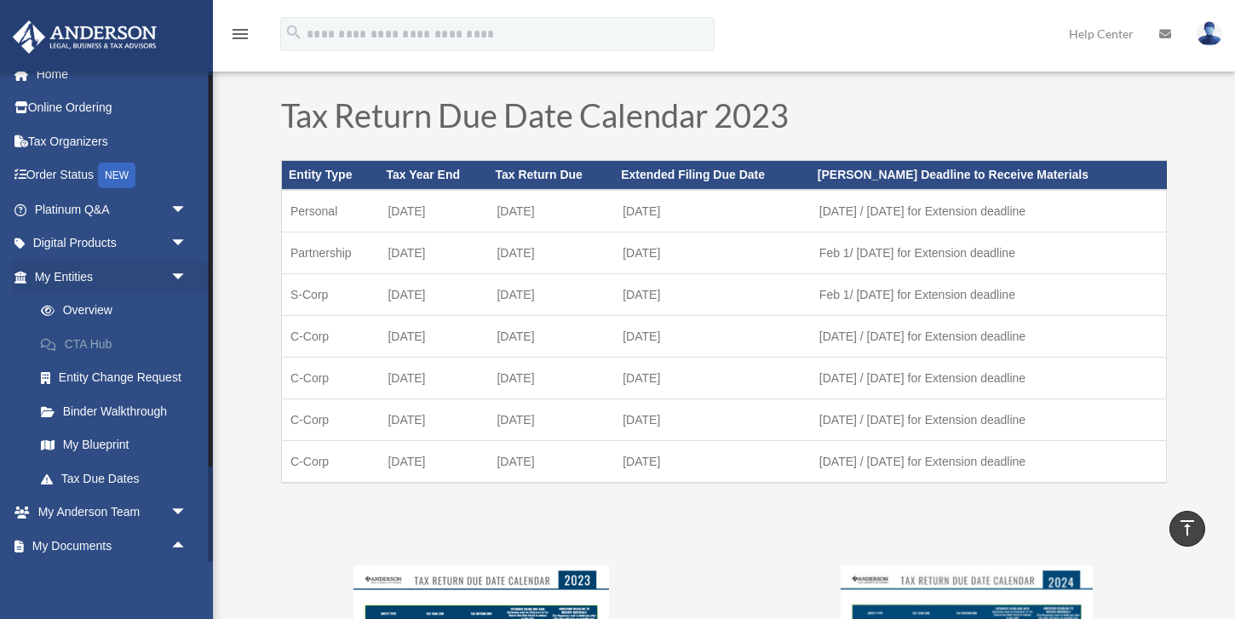
scroll to position [0, 0]
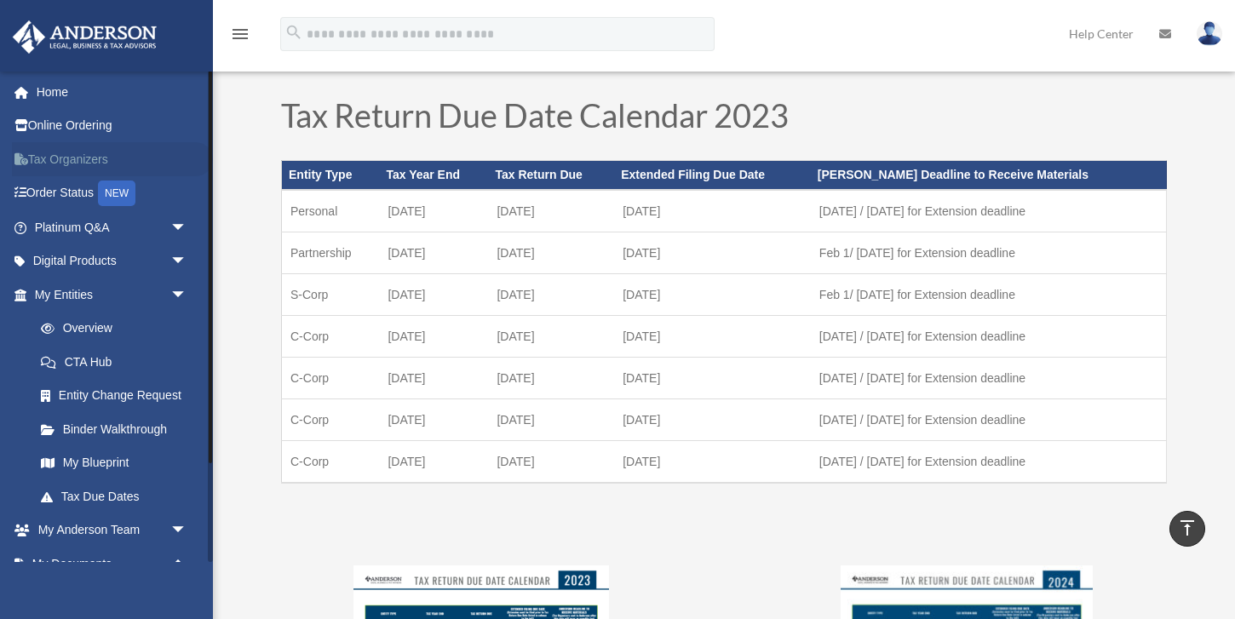
click at [112, 161] on link "Tax Organizers" at bounding box center [112, 159] width 201 height 34
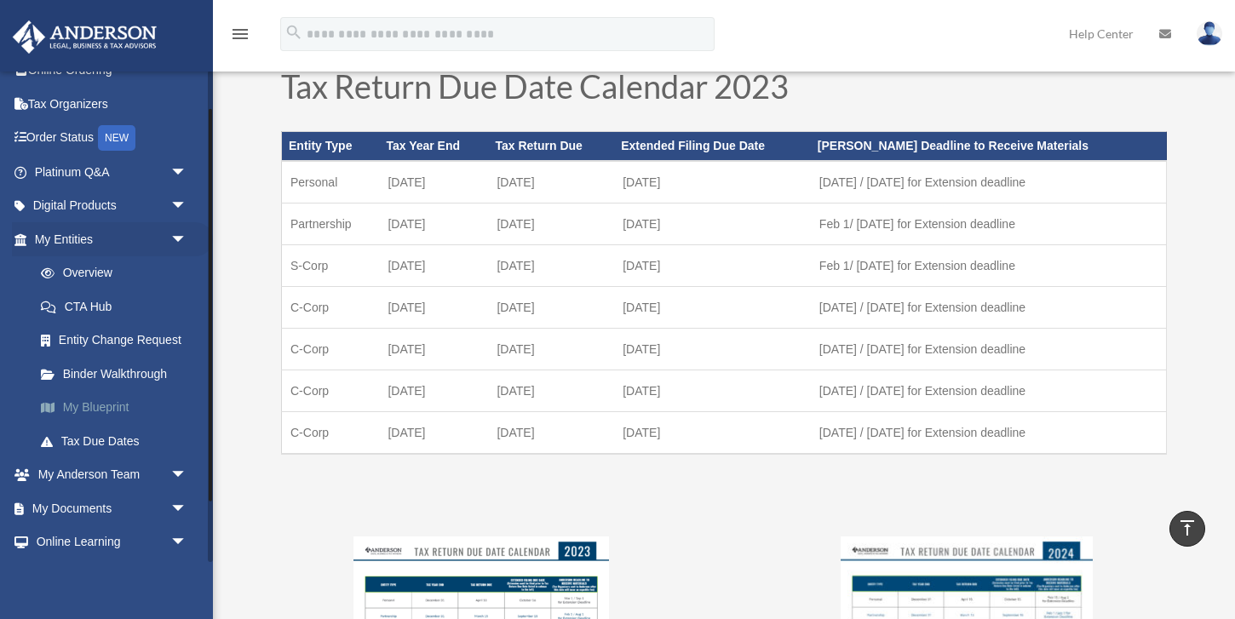
scroll to position [57, 0]
click at [178, 505] on span "arrow_drop_down" at bounding box center [187, 507] width 34 height 35
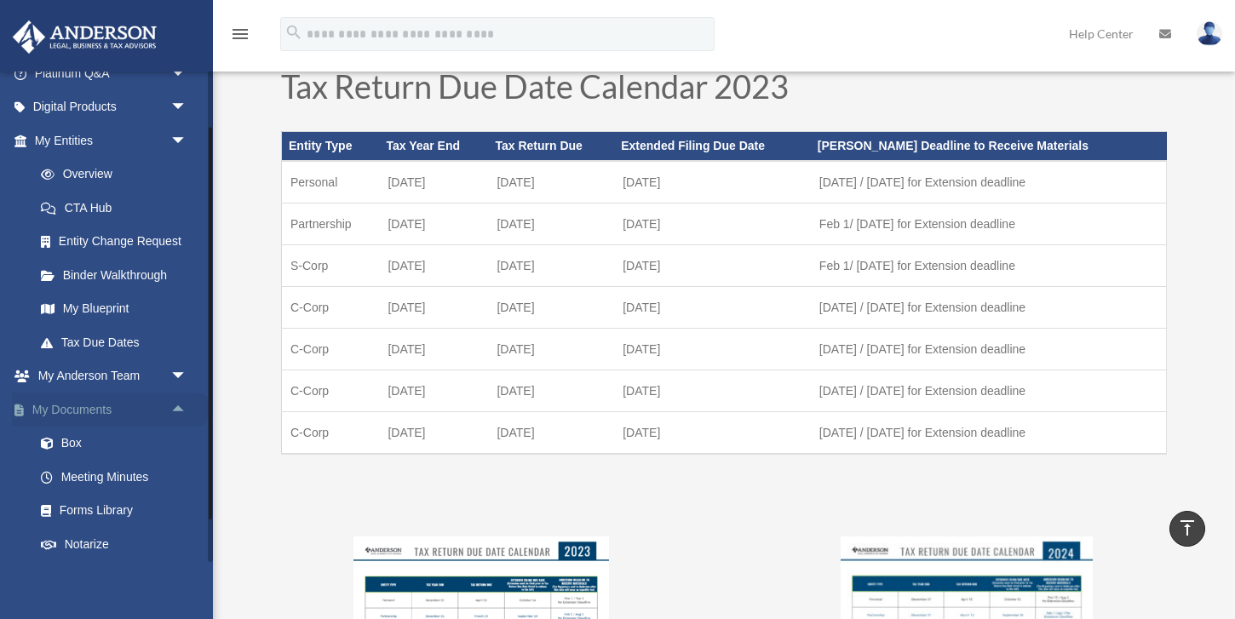
scroll to position [160, 0]
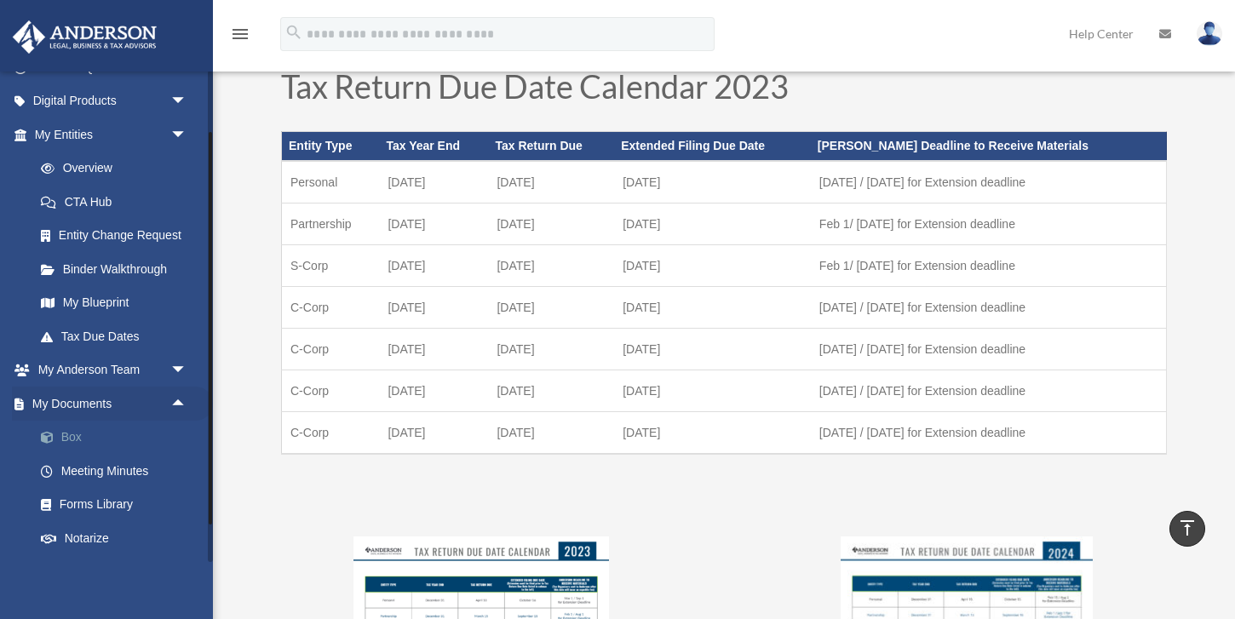
click at [70, 432] on link "Box" at bounding box center [118, 438] width 189 height 34
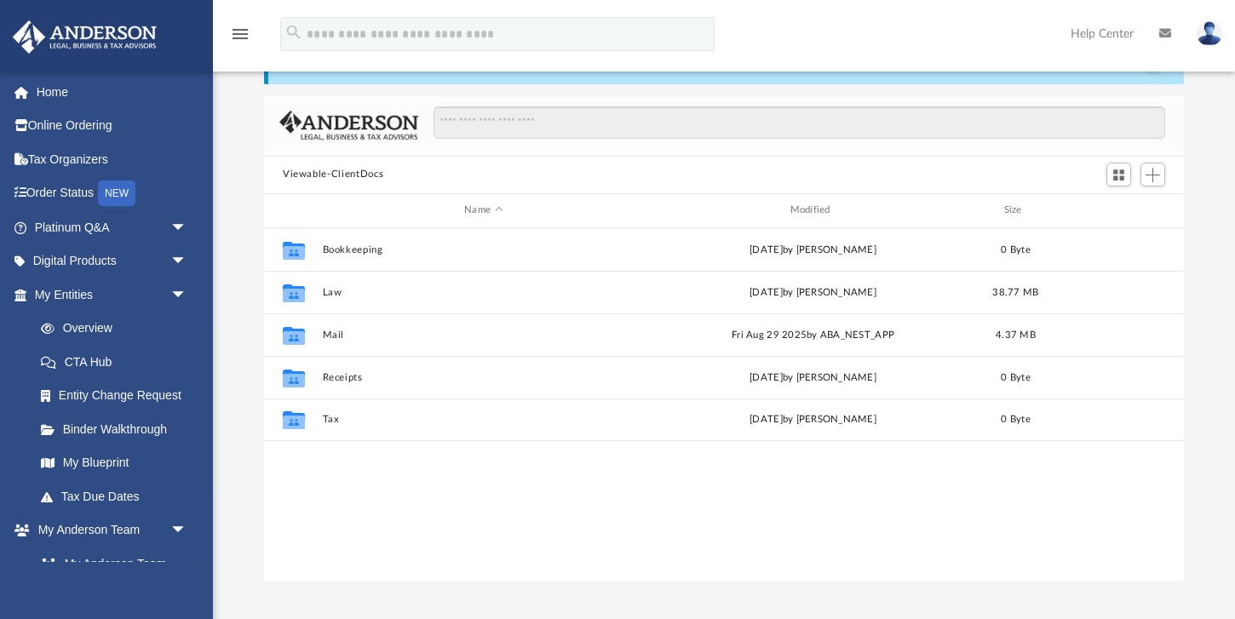
scroll to position [96, 0]
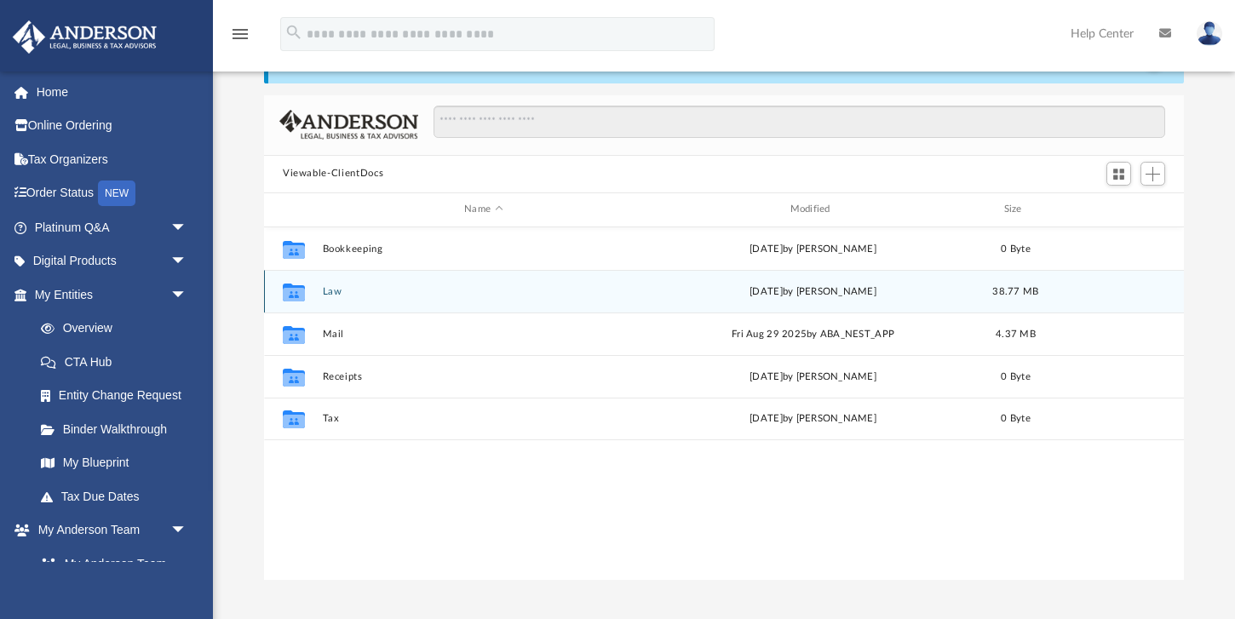
click at [336, 294] on button "Law" at bounding box center [484, 290] width 322 height 11
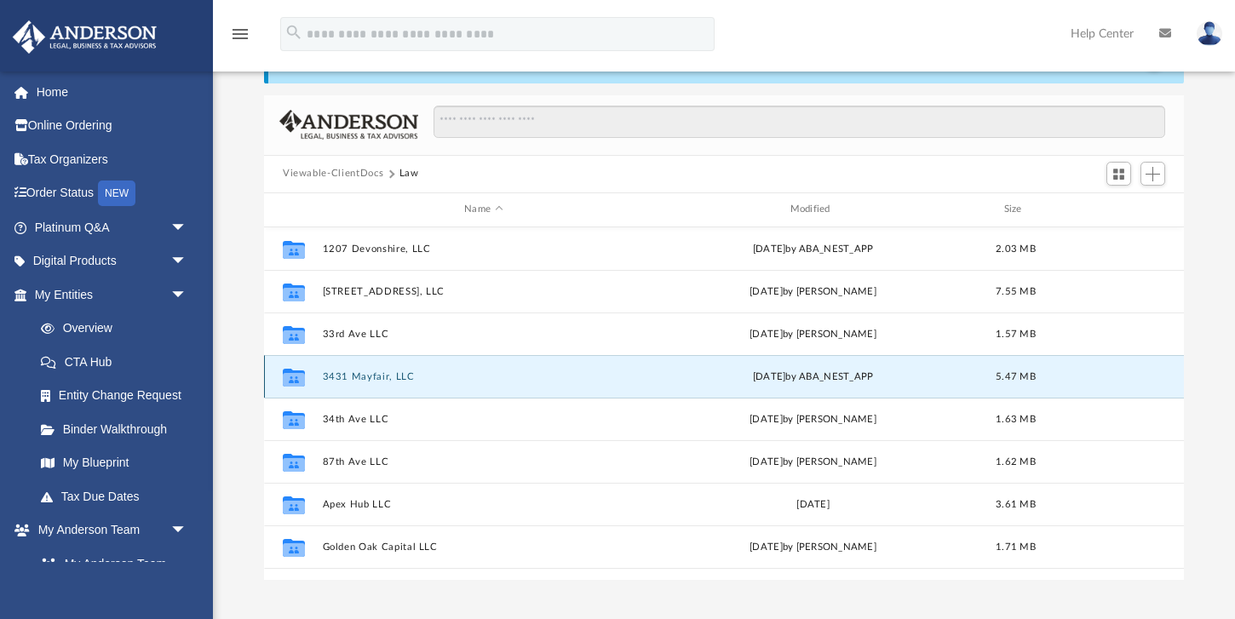
click at [364, 375] on button "3431 Mayfair, LLC" at bounding box center [484, 376] width 322 height 11
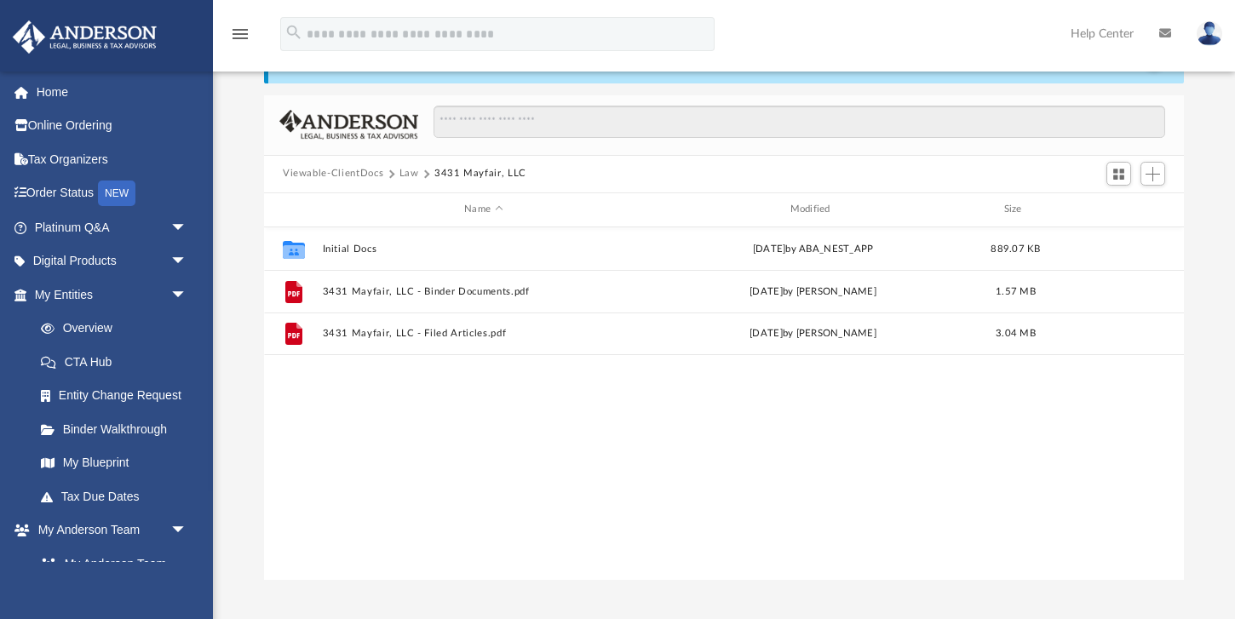
click at [505, 359] on div "Collaborated Folder Initial Docs [DATE] by ABA_NEST_APP 889.07 KB File 3431 May…" at bounding box center [724, 404] width 920 height 354
click at [239, 198] on div "Difficulty viewing your box folder? You can also access your account directly o…" at bounding box center [724, 308] width 1022 height 544
